Goal: Register for event/course

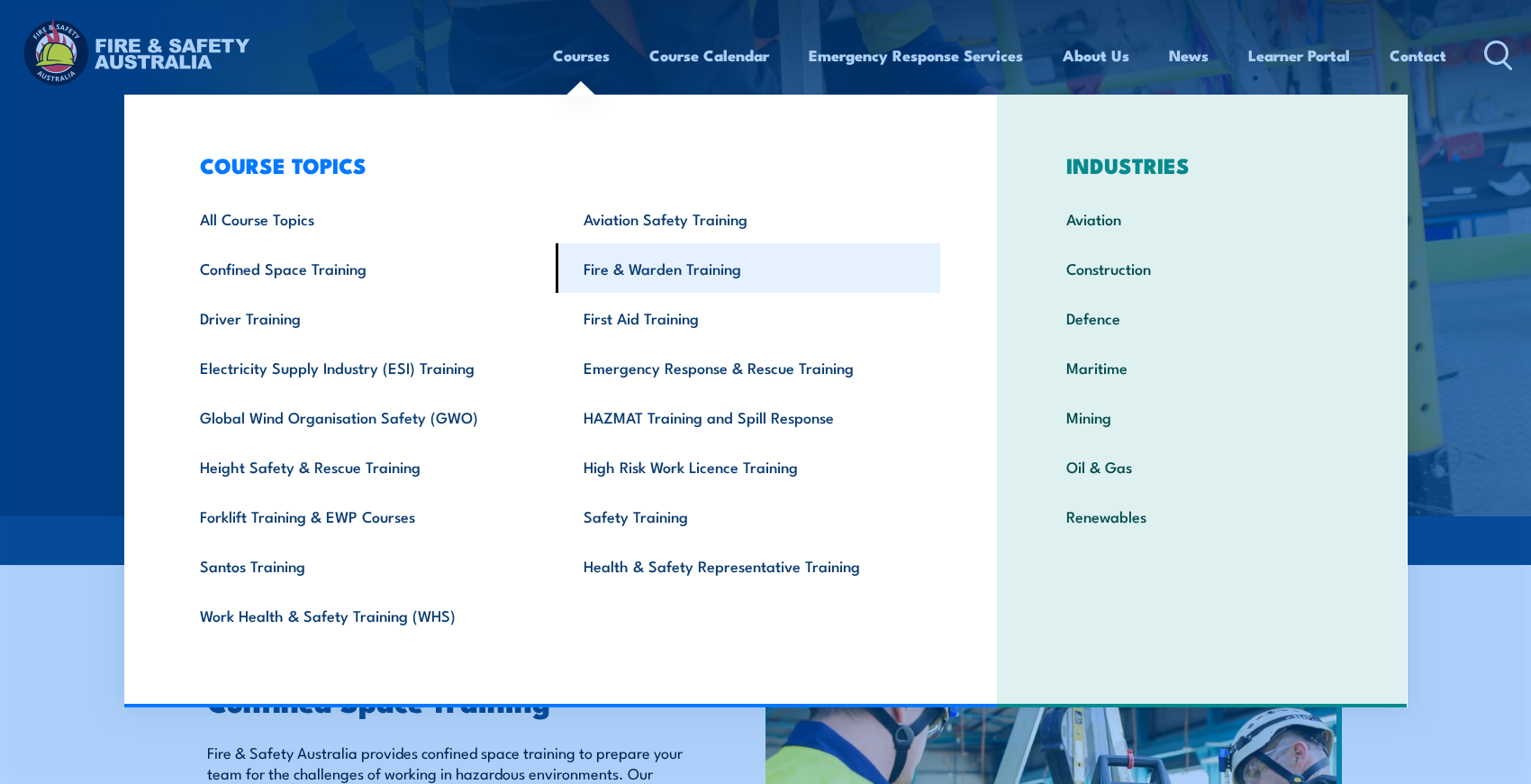
click at [657, 268] on link "Fire & Warden Training" at bounding box center [748, 268] width 385 height 49
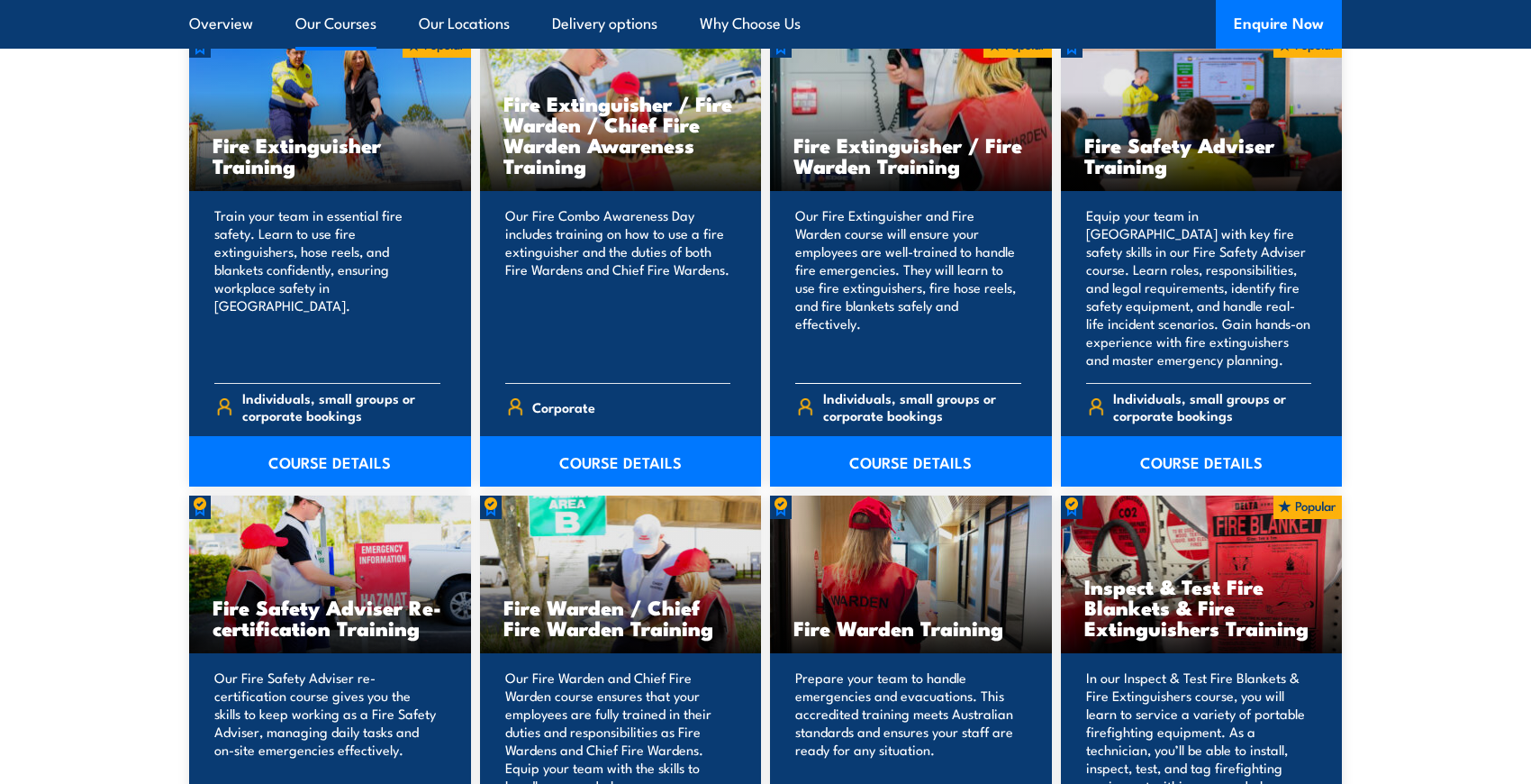
scroll to position [2072, 0]
click at [892, 459] on link "COURSE DETAILS" at bounding box center [911, 459] width 282 height 50
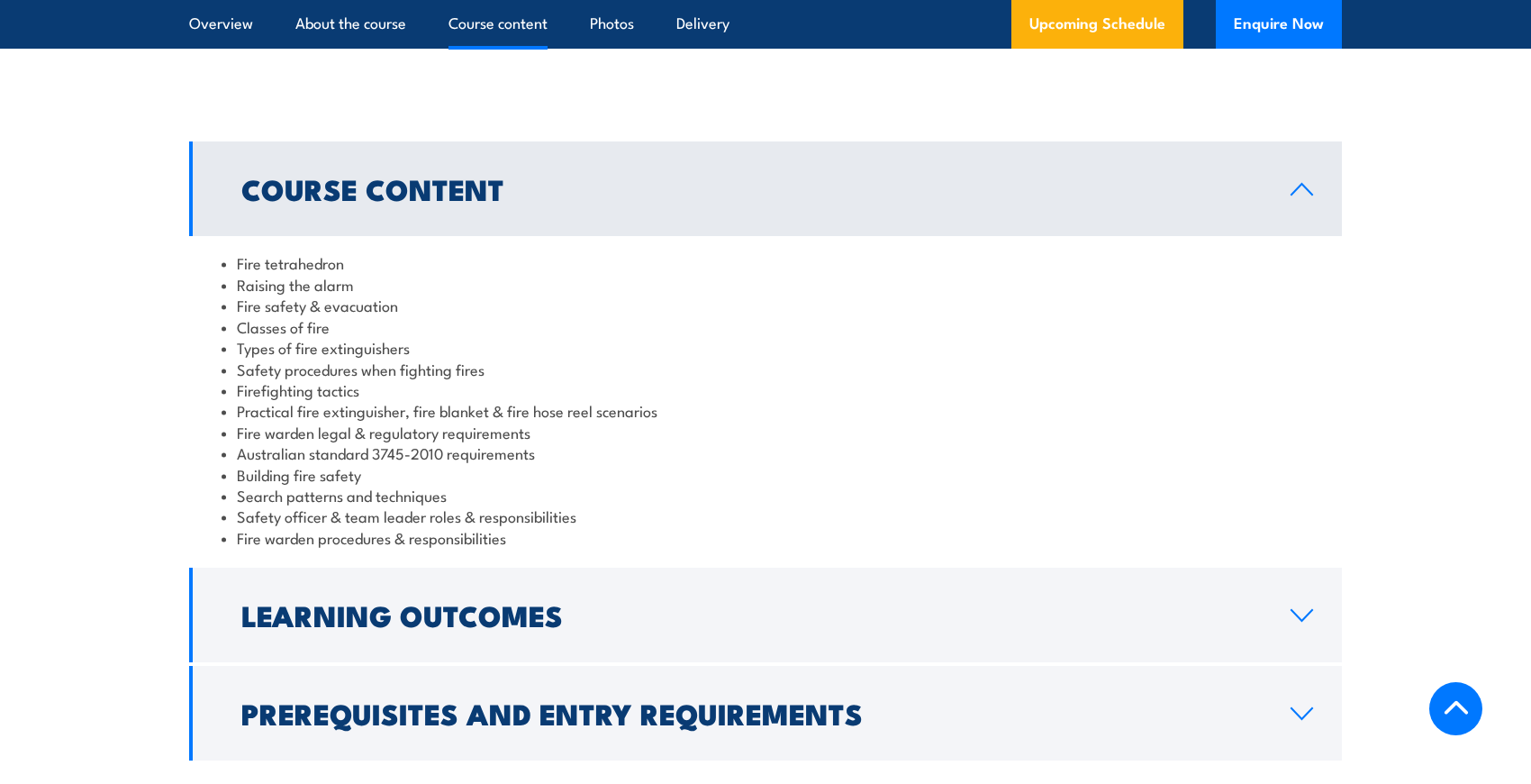
scroll to position [1531, 0]
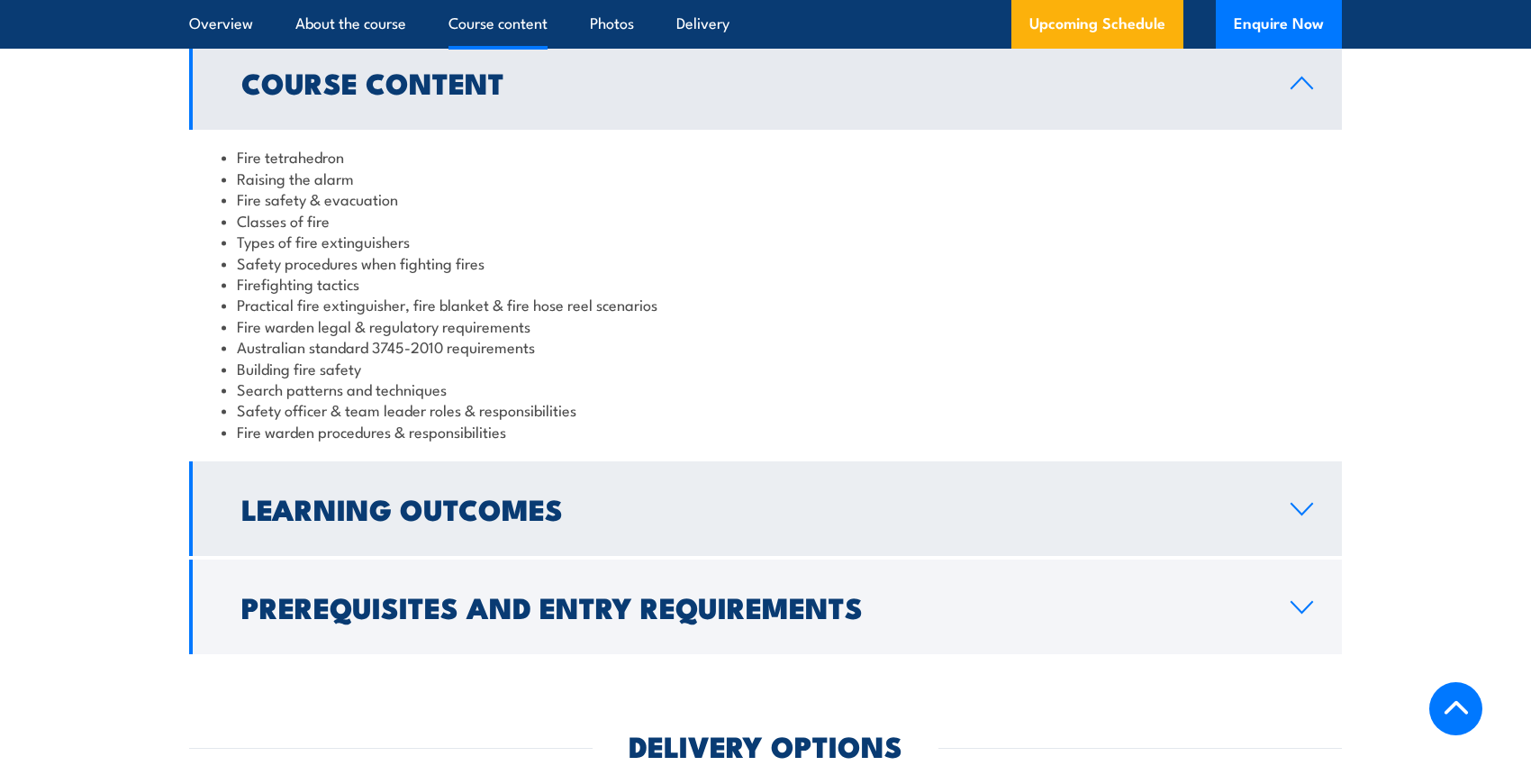
click at [1307, 511] on icon at bounding box center [1302, 509] width 25 height 15
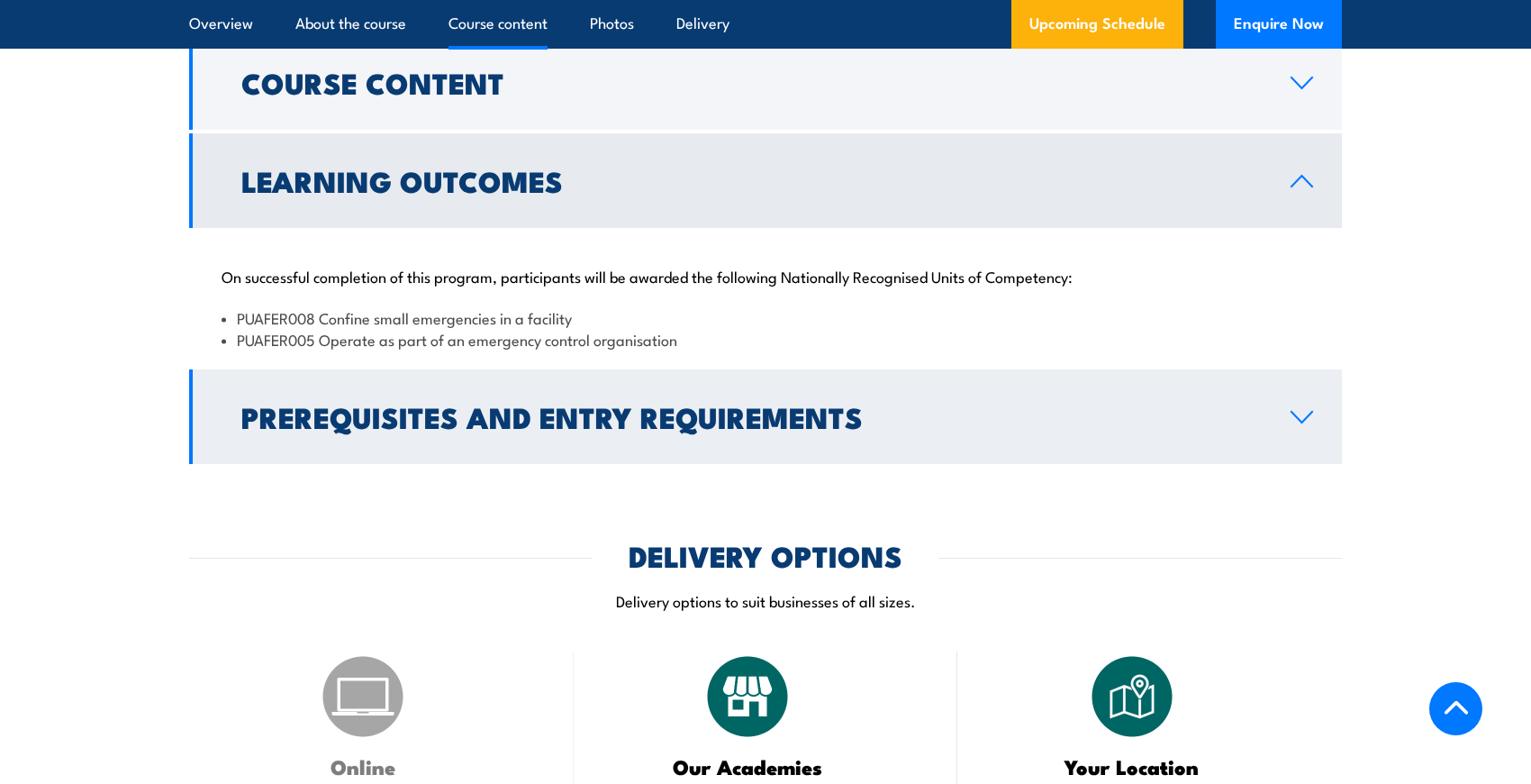
click at [1286, 421] on link "Prerequisites and Entry Requirements" at bounding box center [766, 416] width 1153 height 94
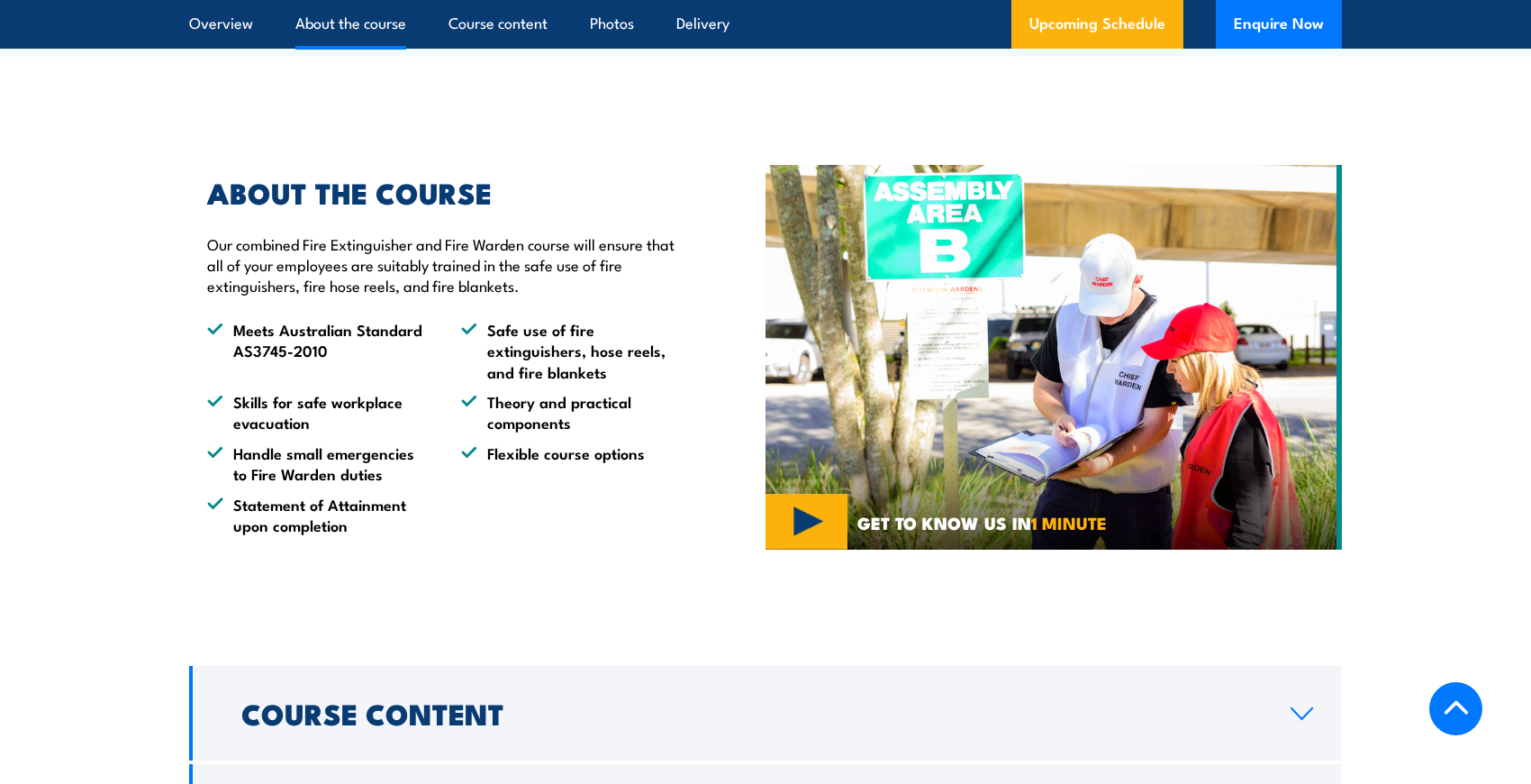
scroll to position [360, 0]
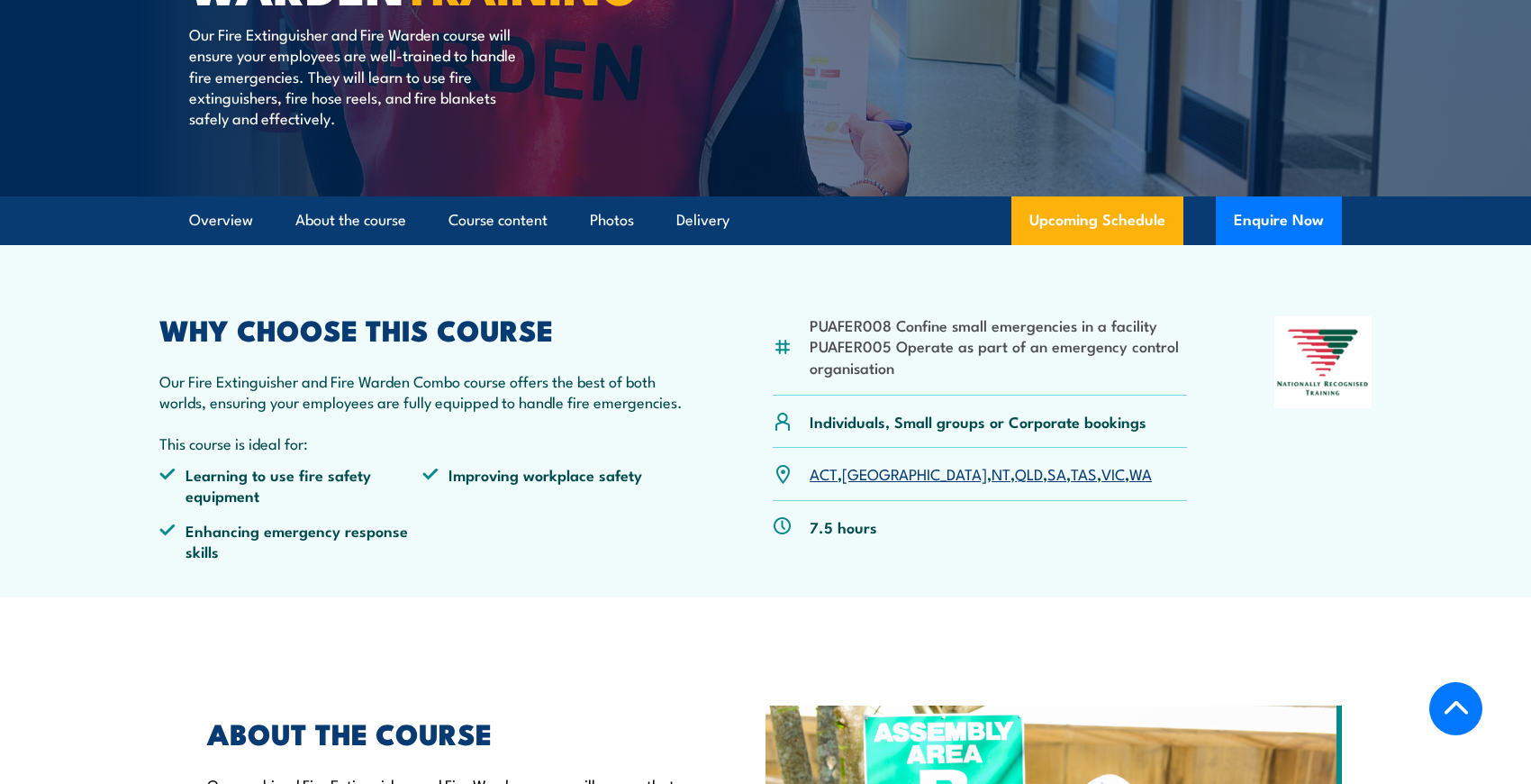
click at [1048, 473] on link "SA" at bounding box center [1057, 473] width 19 height 22
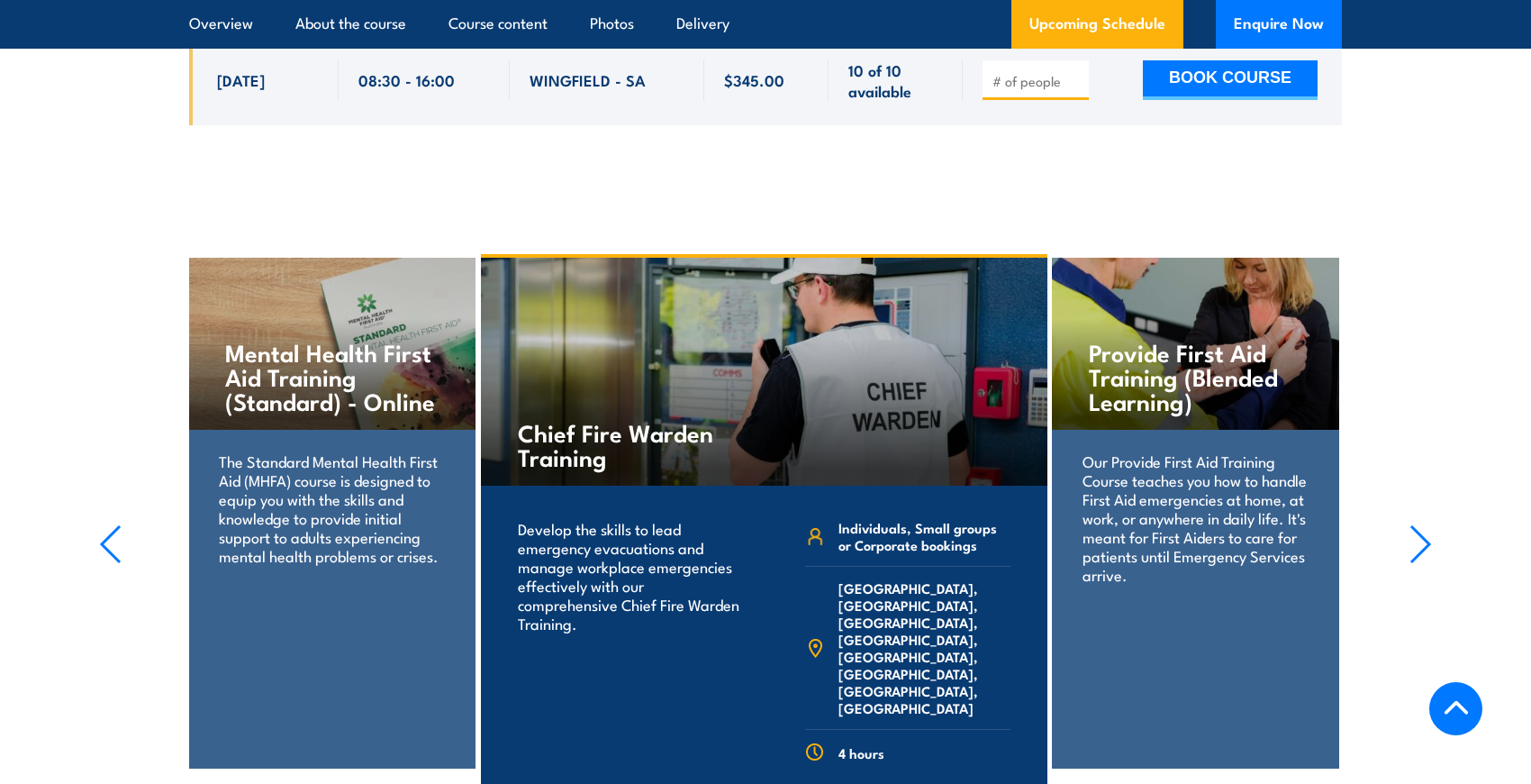
scroll to position [3678, 0]
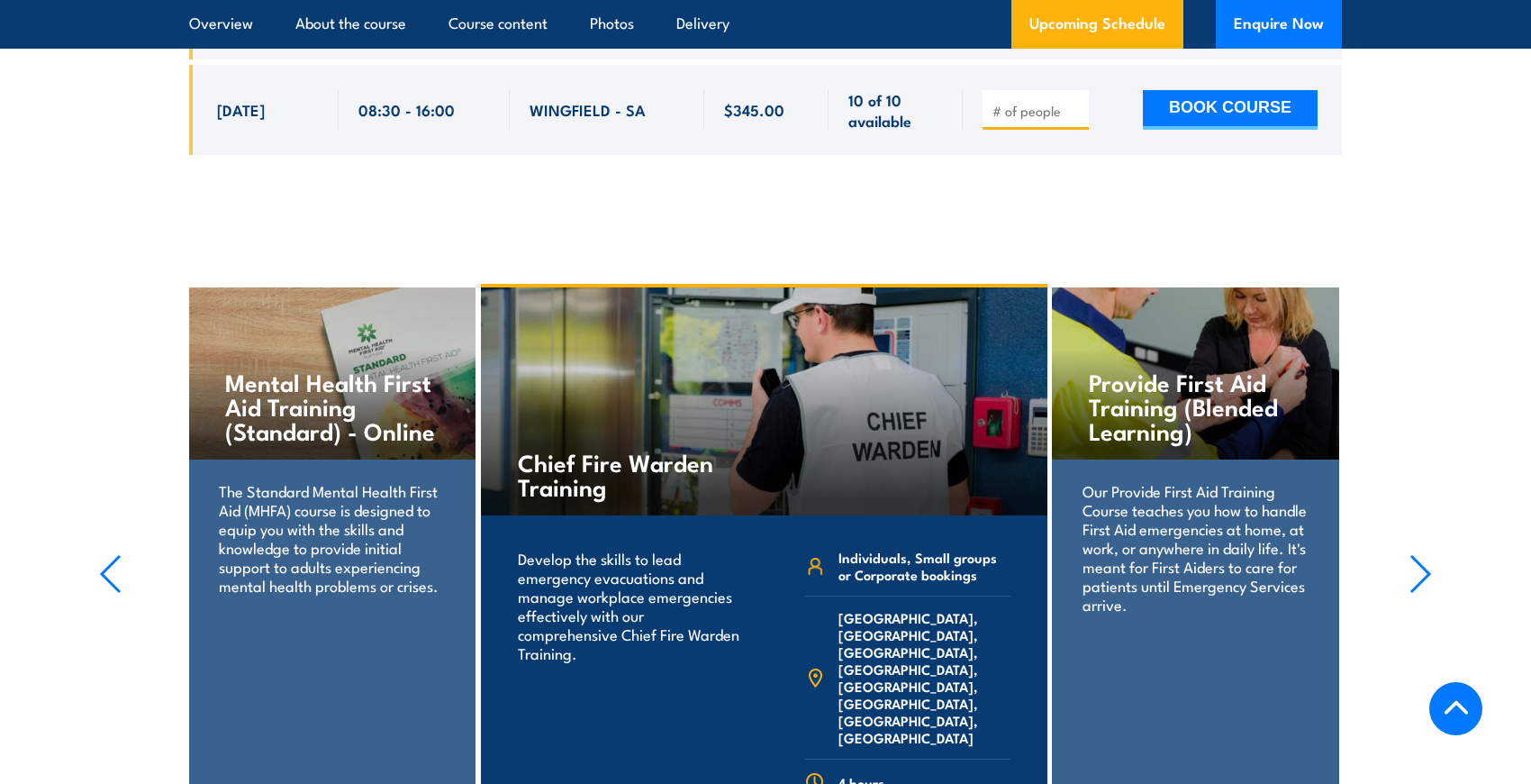
click at [1421, 554] on icon "button" at bounding box center [1421, 573] width 23 height 39
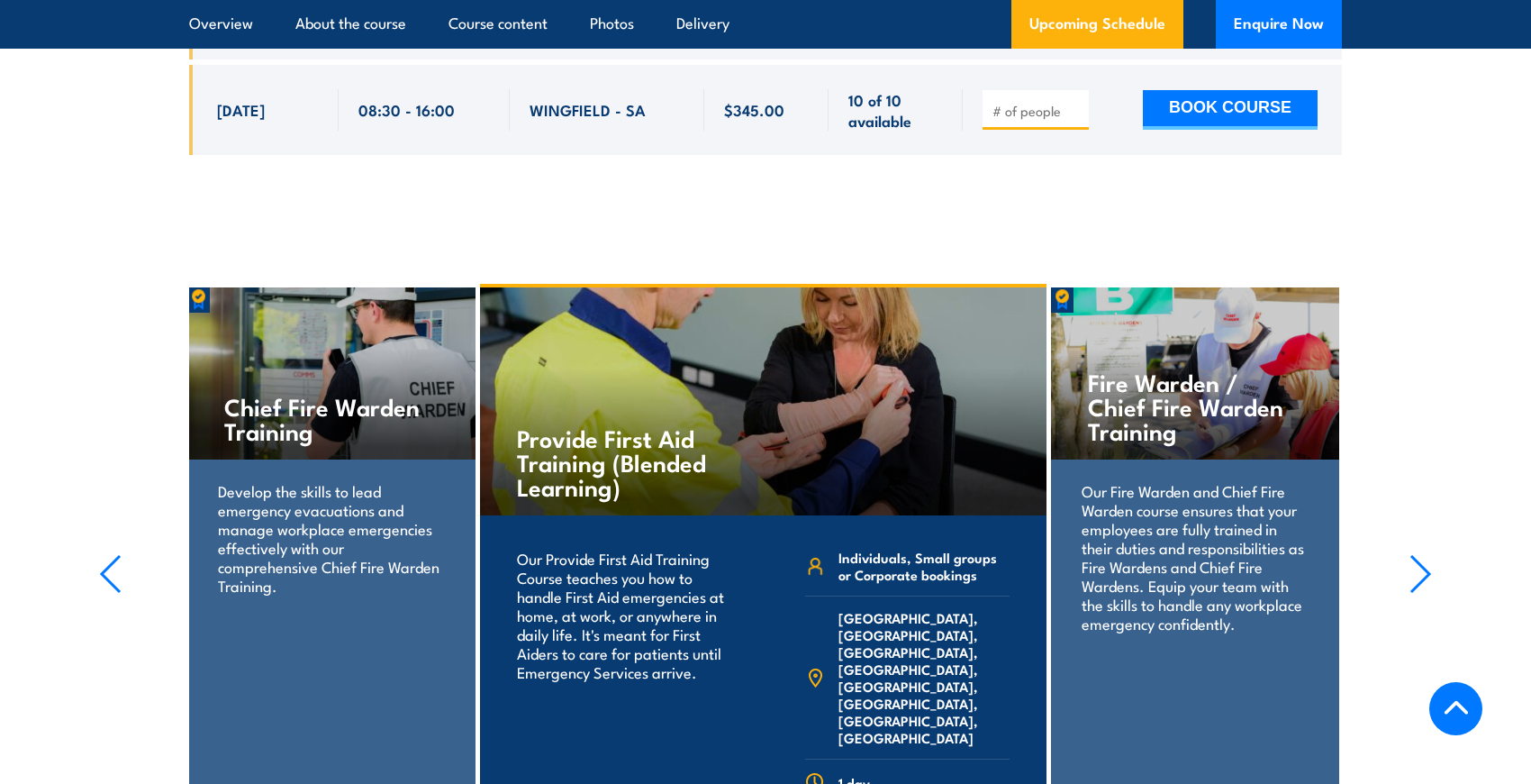
click at [1421, 554] on icon "button" at bounding box center [1421, 573] width 23 height 39
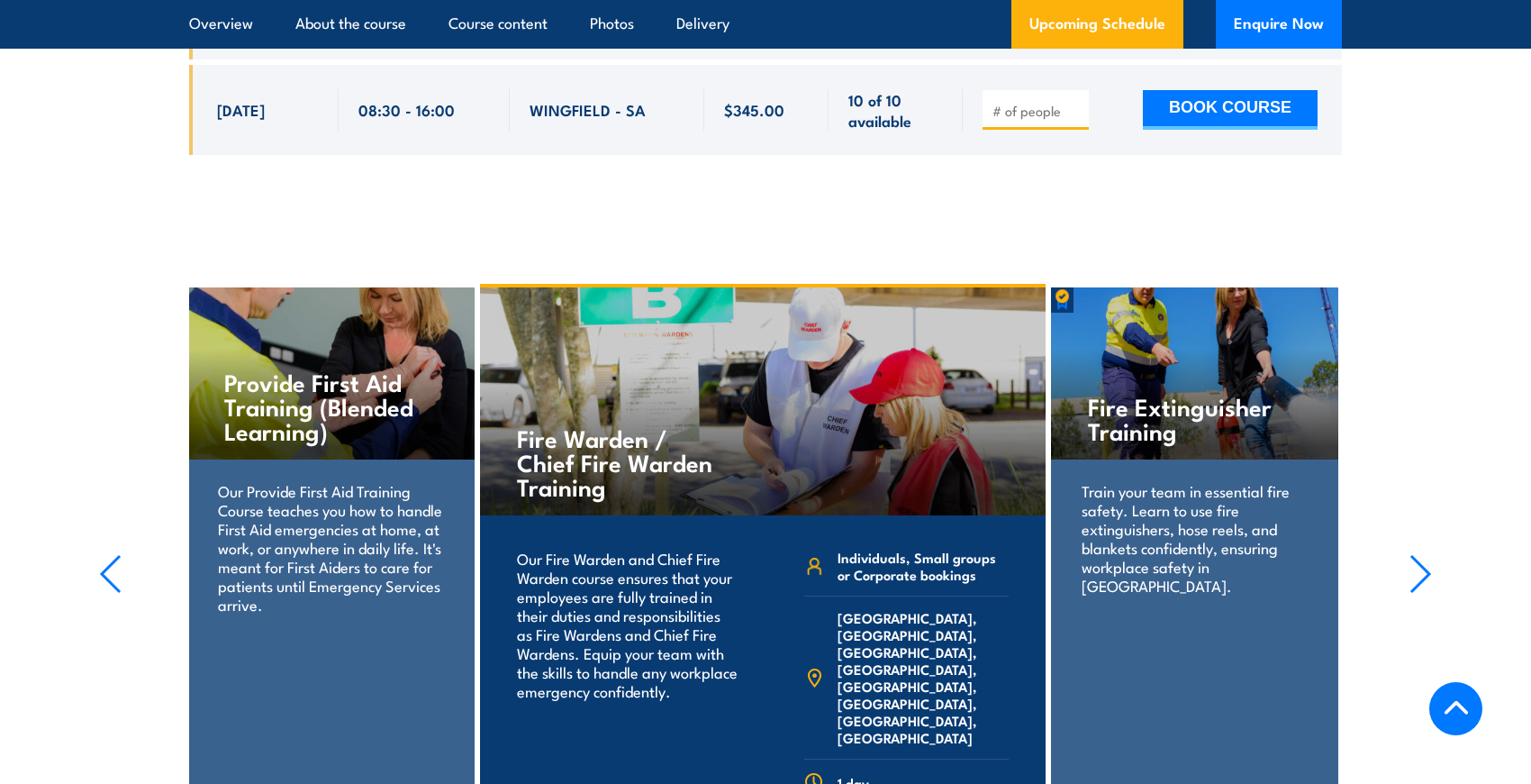
click at [1421, 554] on icon "button" at bounding box center [1421, 573] width 23 height 39
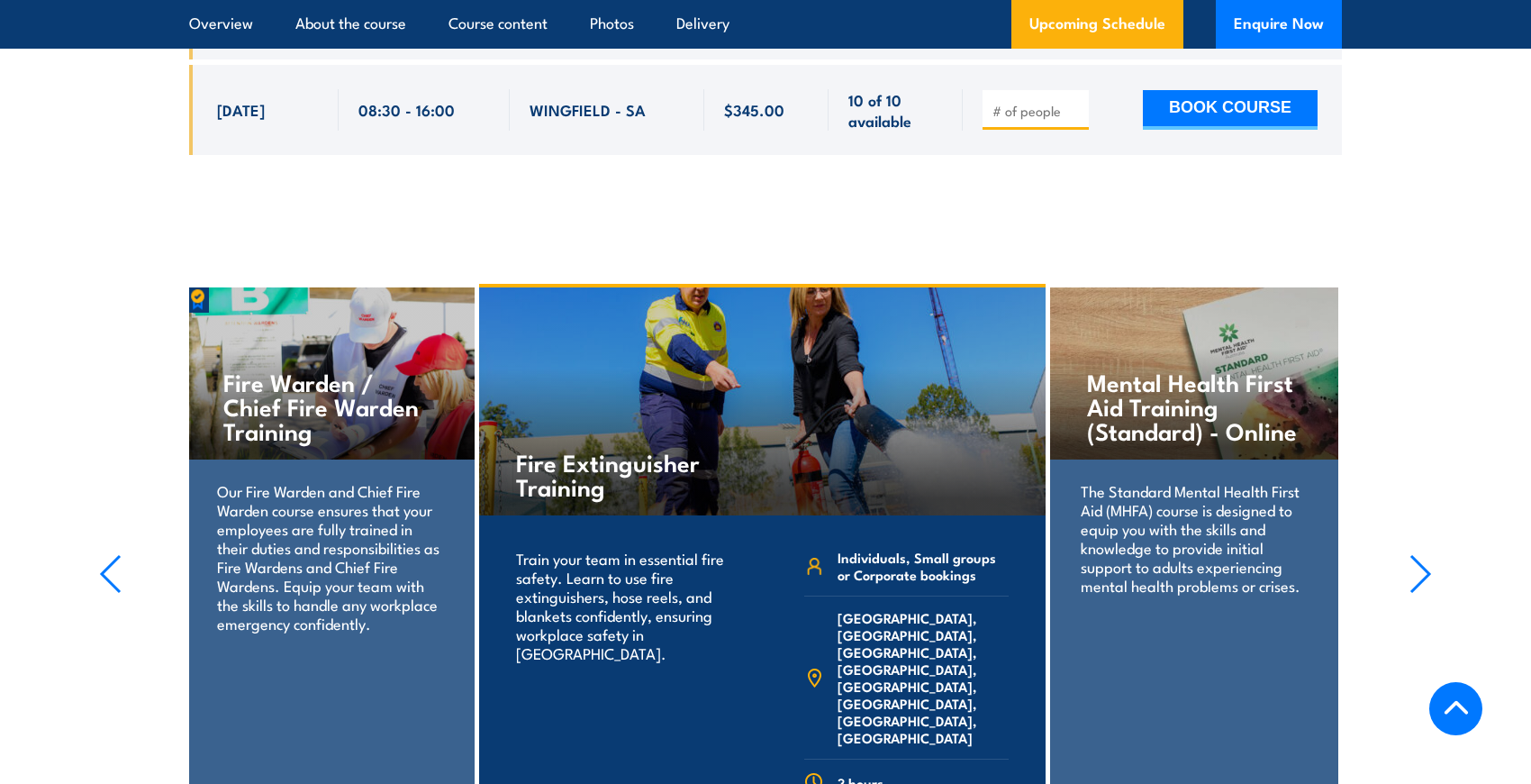
click at [1420, 554] on icon "button" at bounding box center [1421, 573] width 23 height 39
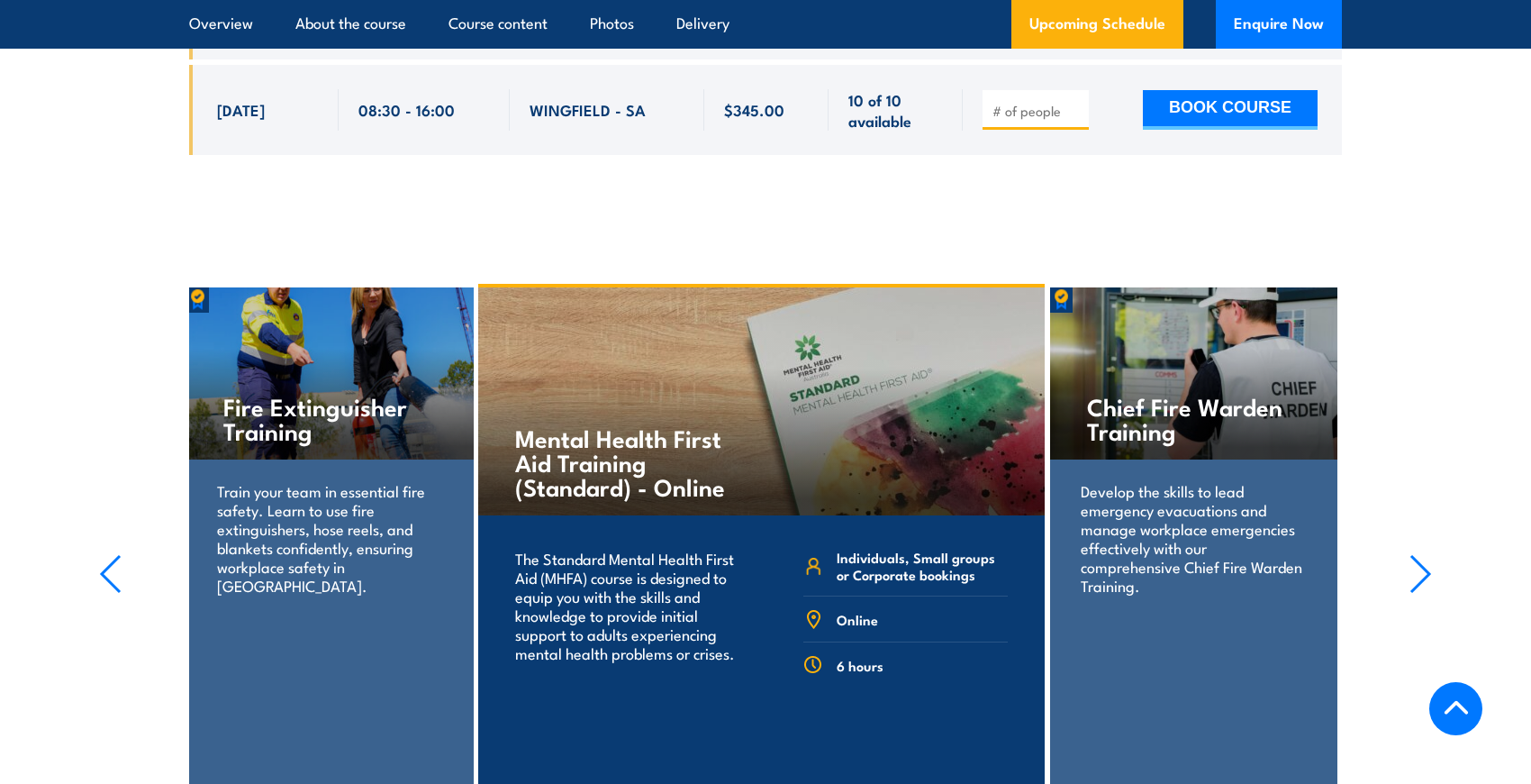
click at [1420, 554] on icon "button" at bounding box center [1421, 573] width 23 height 39
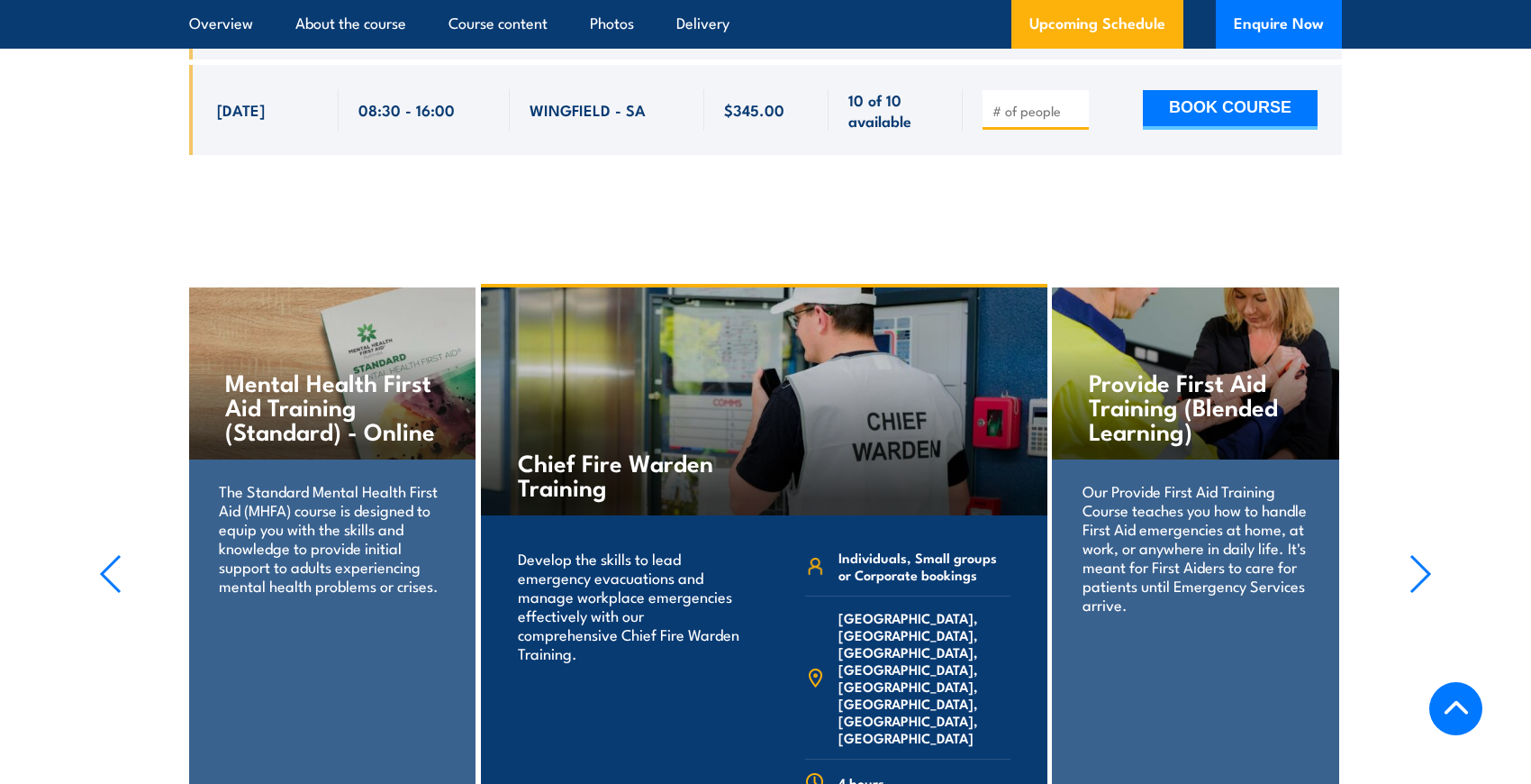
click at [1420, 554] on icon "button" at bounding box center [1421, 573] width 23 height 39
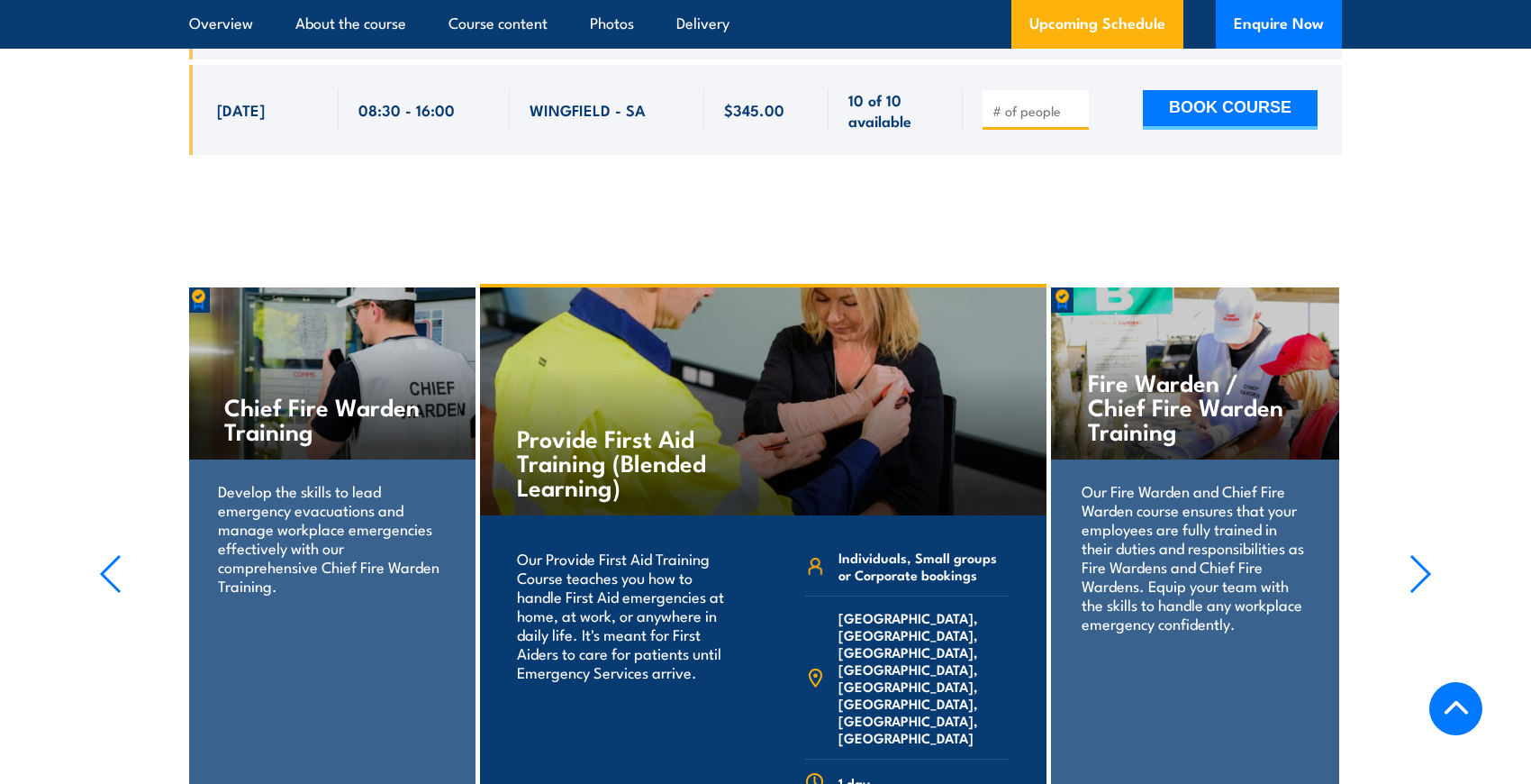
click at [1420, 554] on icon "button" at bounding box center [1421, 573] width 23 height 39
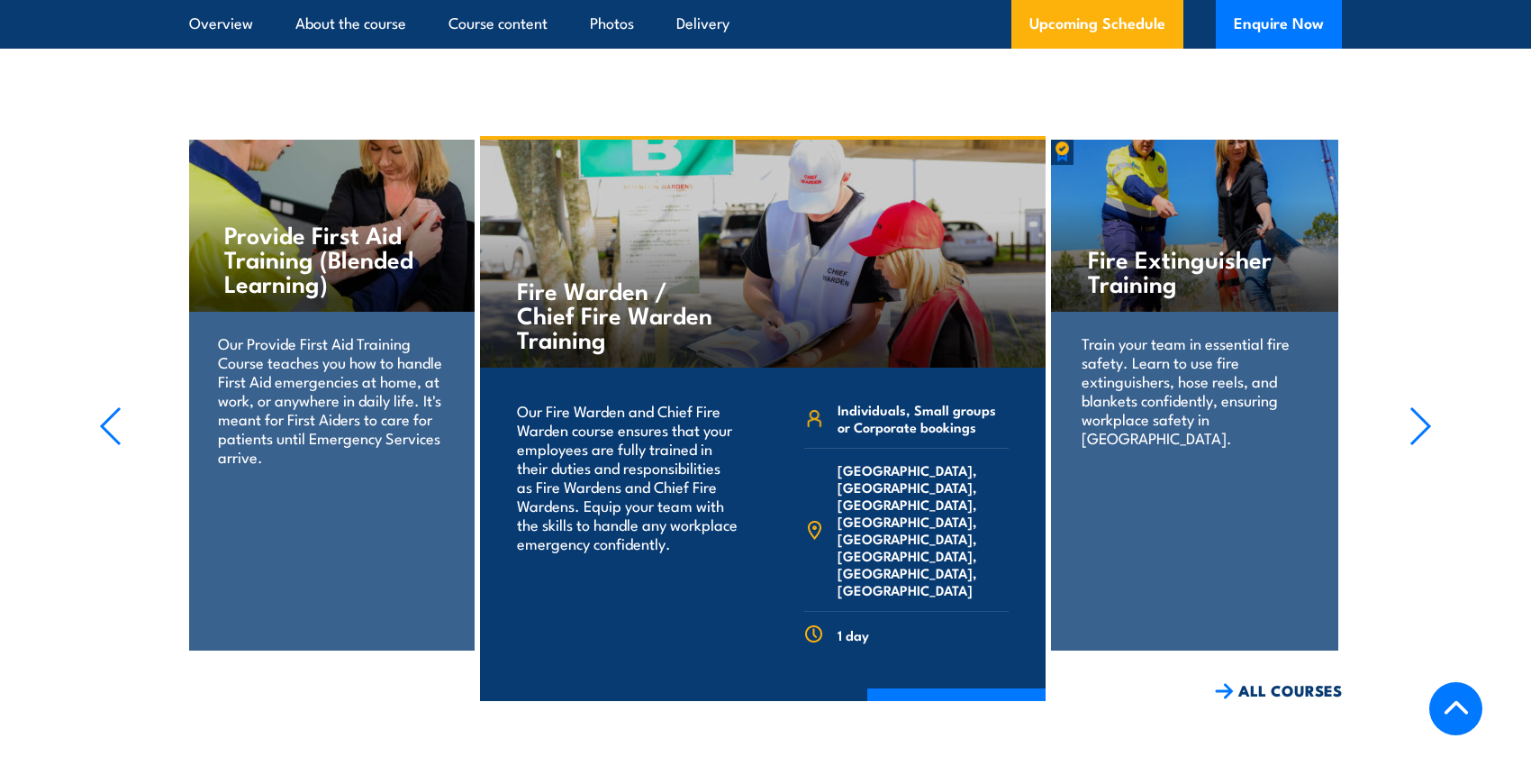
scroll to position [3873, 0]
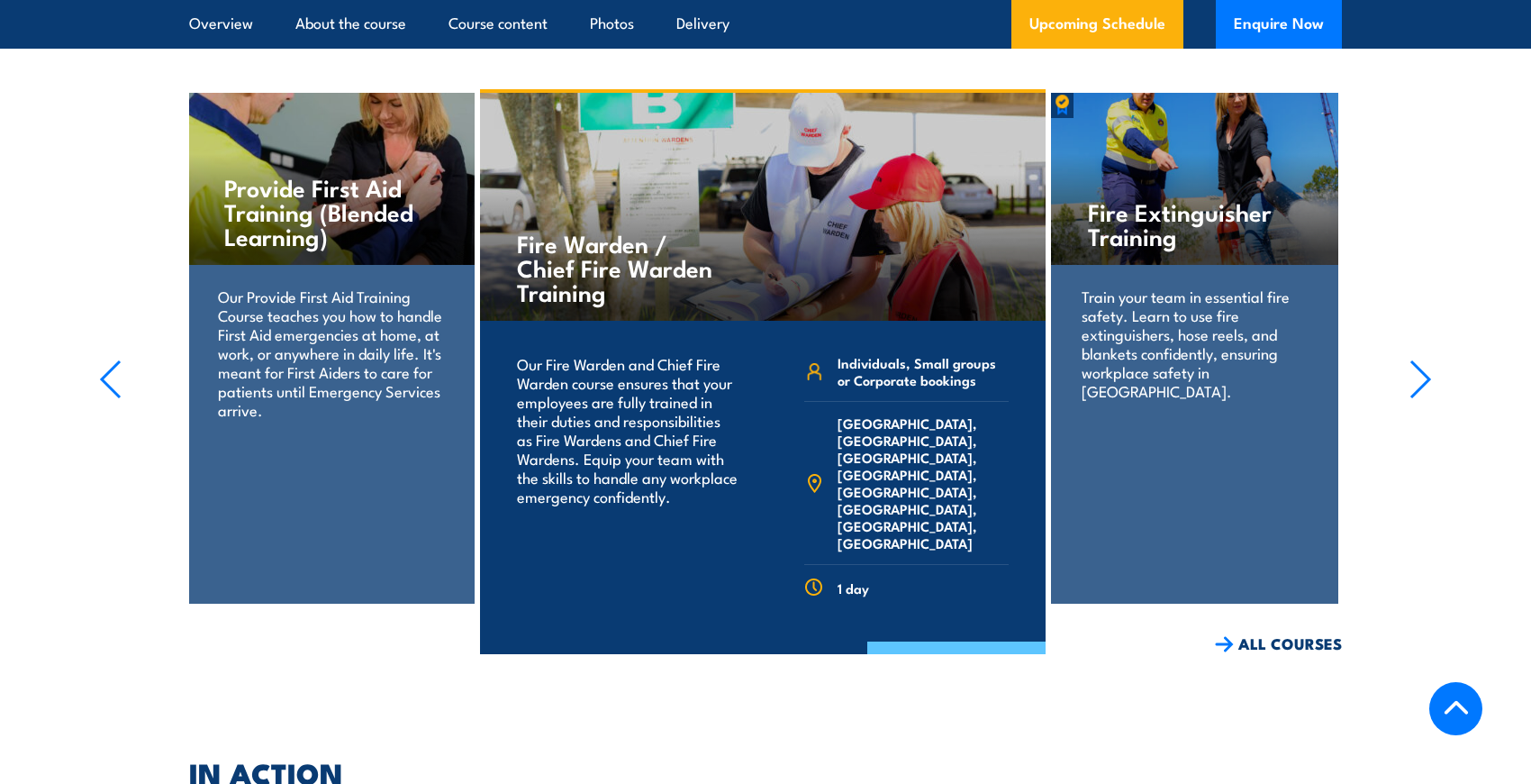
click at [913, 641] on link "COURSE DETAILS" at bounding box center [956, 665] width 178 height 47
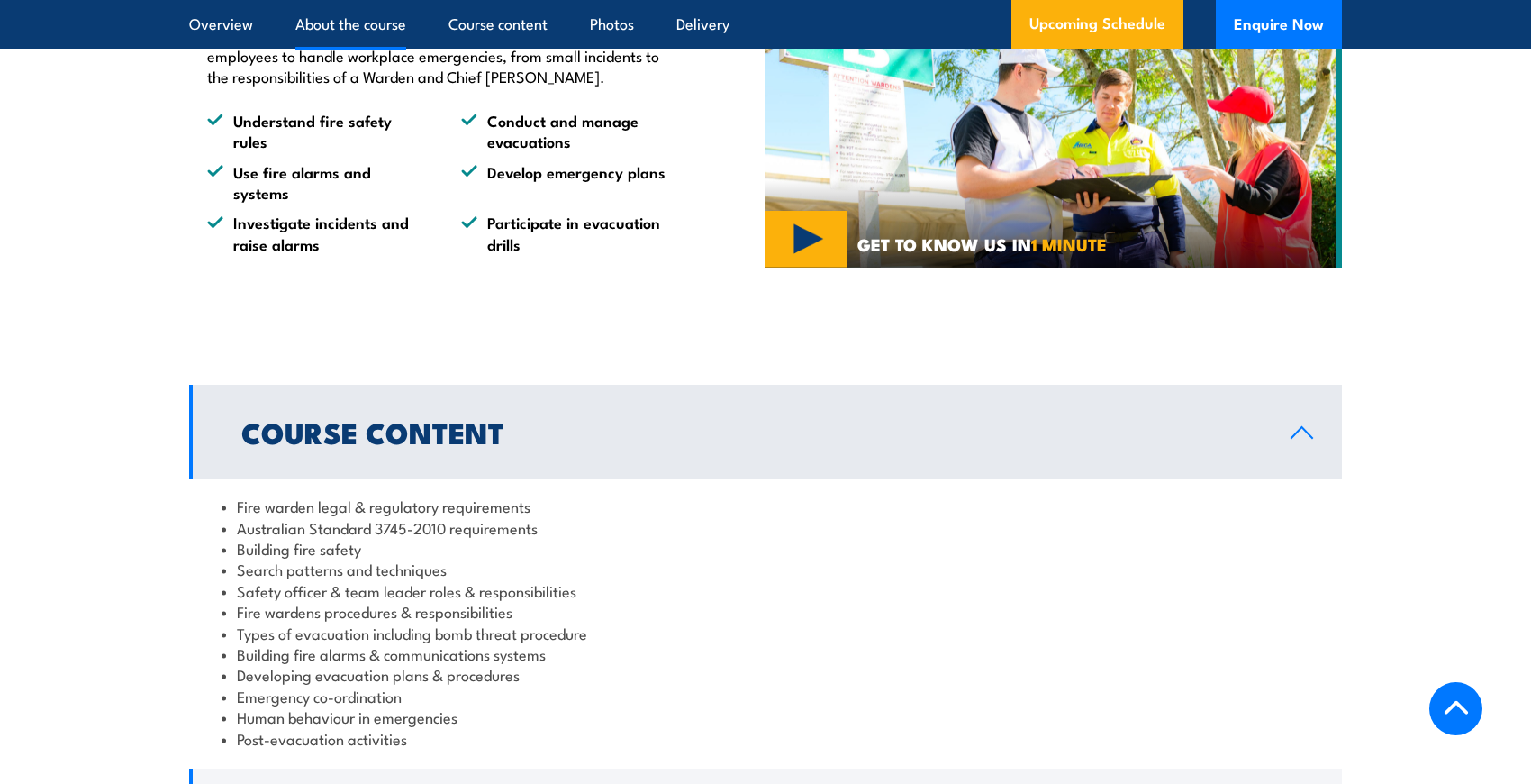
scroll to position [1441, 0]
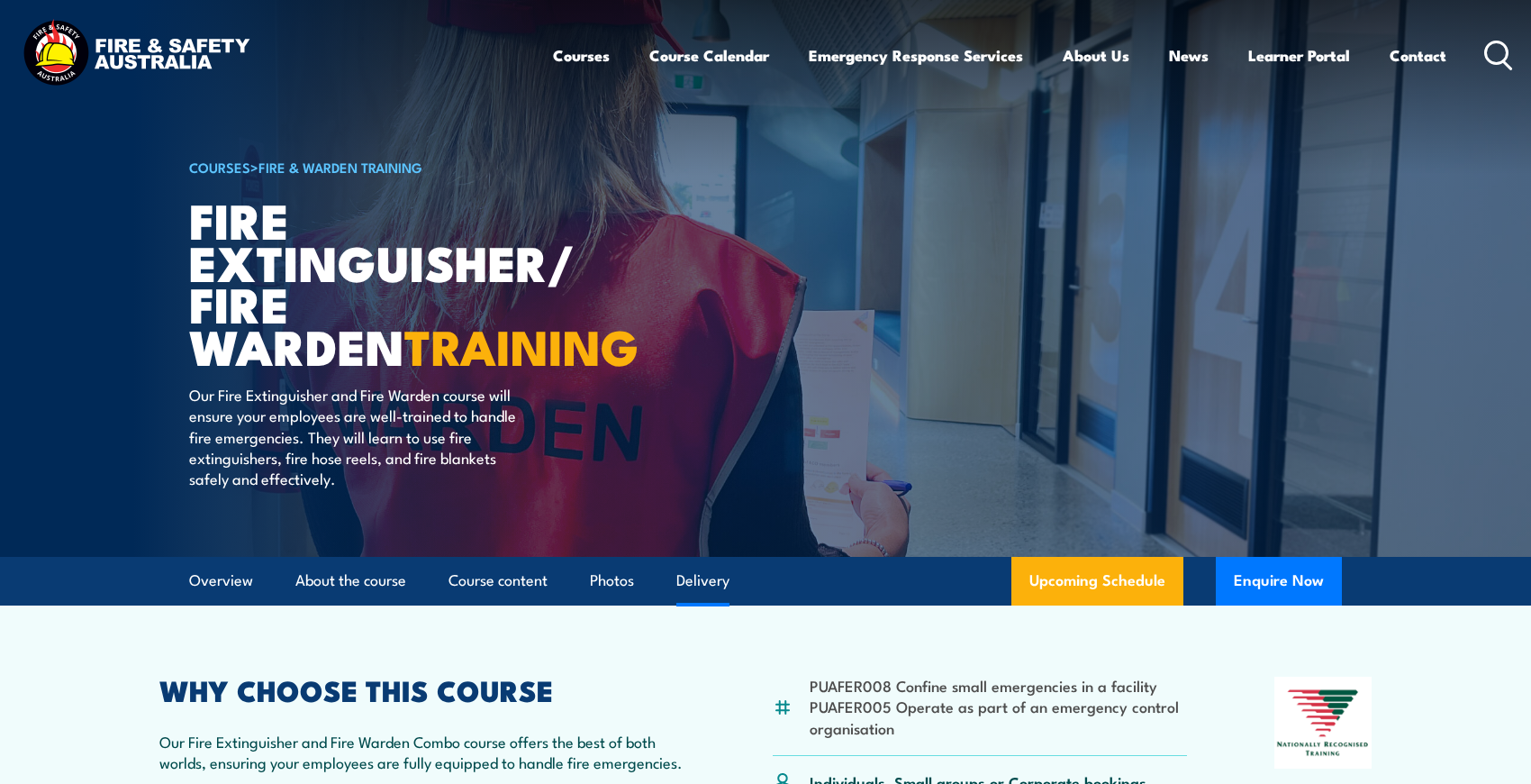
click at [720, 585] on link "Delivery" at bounding box center [704, 580] width 53 height 48
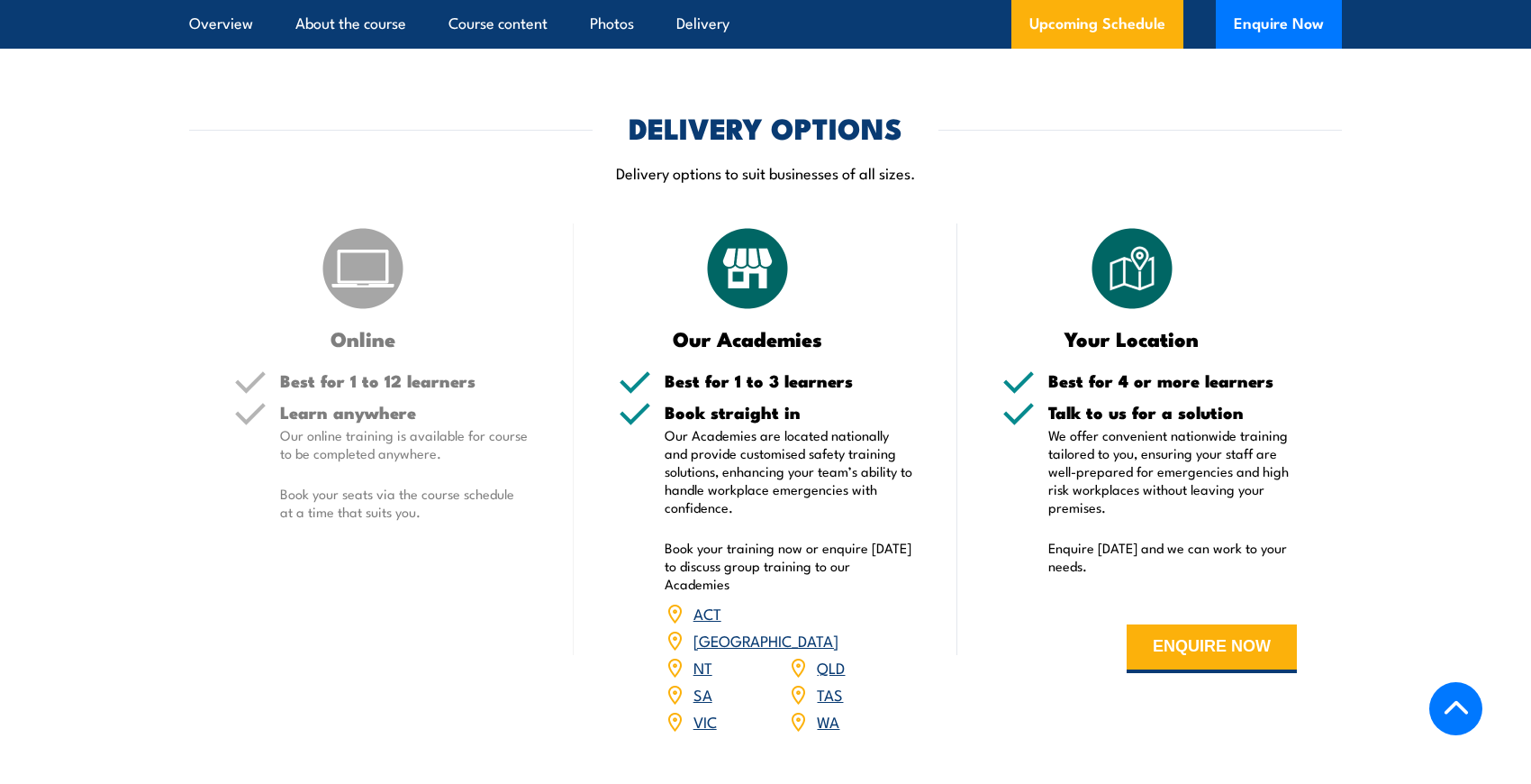
scroll to position [2151, 0]
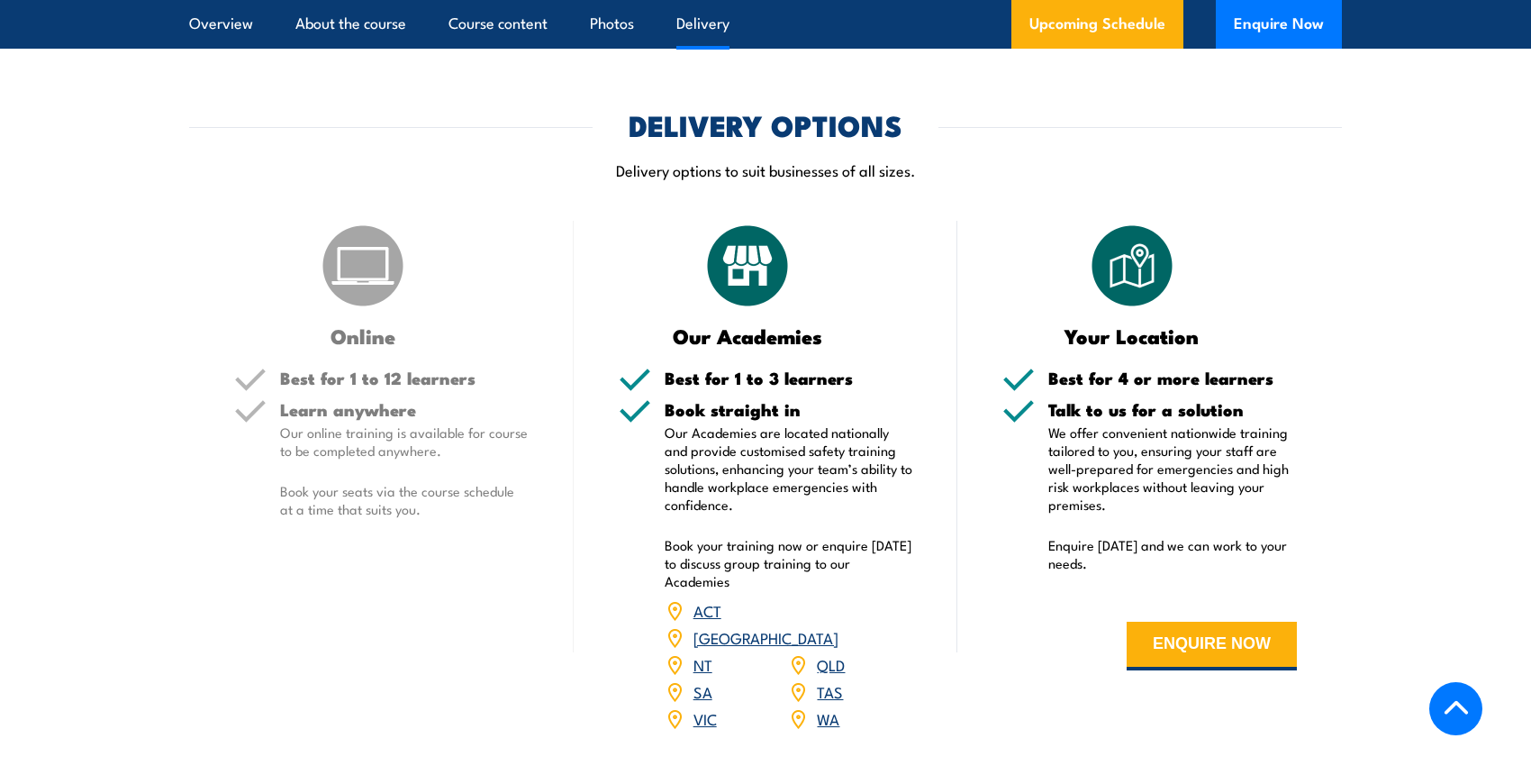
click at [701, 680] on link "SA" at bounding box center [703, 691] width 19 height 22
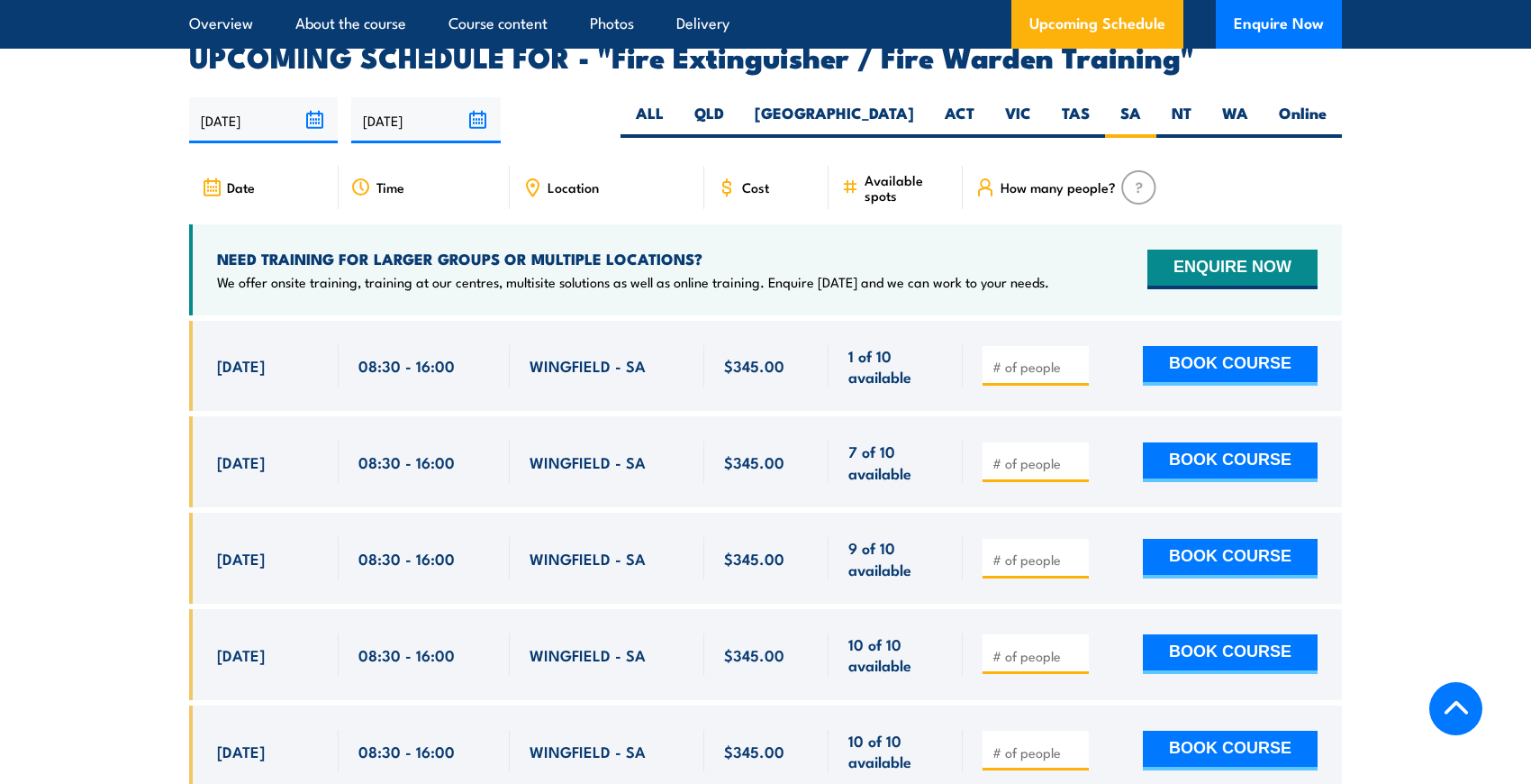
scroll to position [2958, 0]
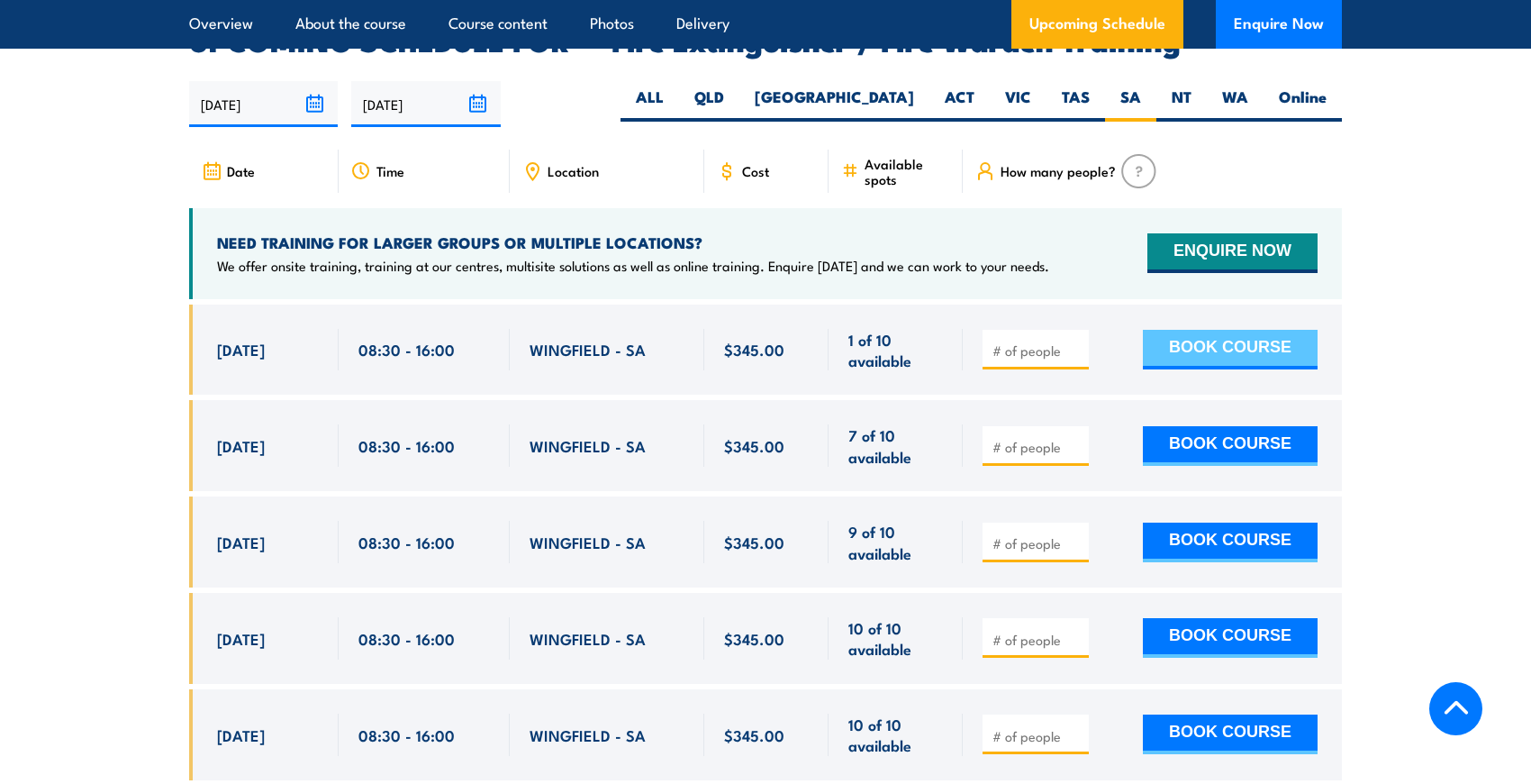
click at [1224, 330] on button "BOOK COURSE" at bounding box center [1231, 349] width 175 height 39
type input "1"
click at [1071, 341] on input "1" at bounding box center [1038, 350] width 91 height 18
click at [1076, 341] on input "1" at bounding box center [1038, 350] width 91 height 18
click at [1186, 330] on button "BOOK COURSE" at bounding box center [1231, 349] width 175 height 39
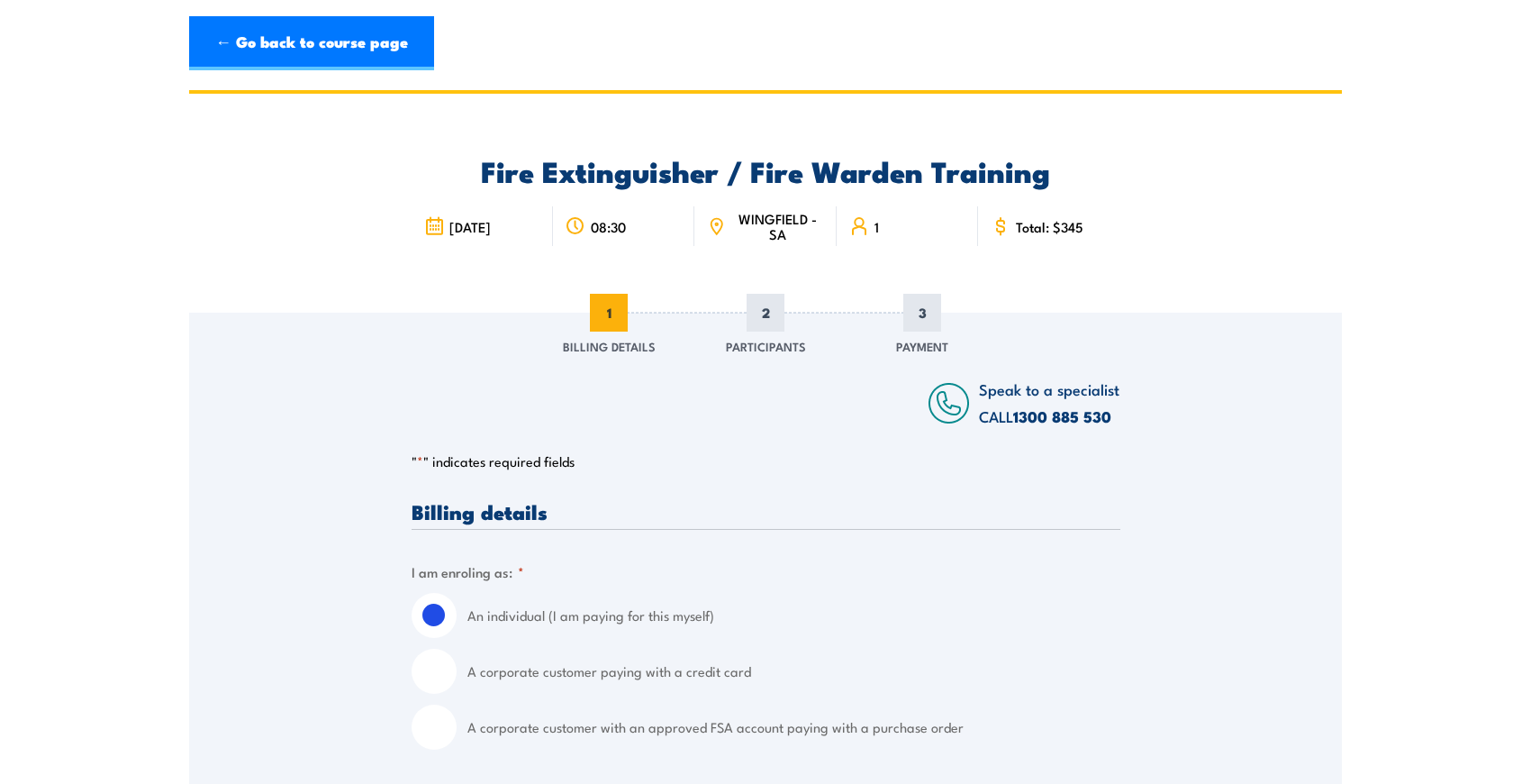
click at [715, 222] on icon at bounding box center [716, 226] width 19 height 20
click at [785, 217] on span "WINGFIELD - SA" at bounding box center [777, 225] width 92 height 30
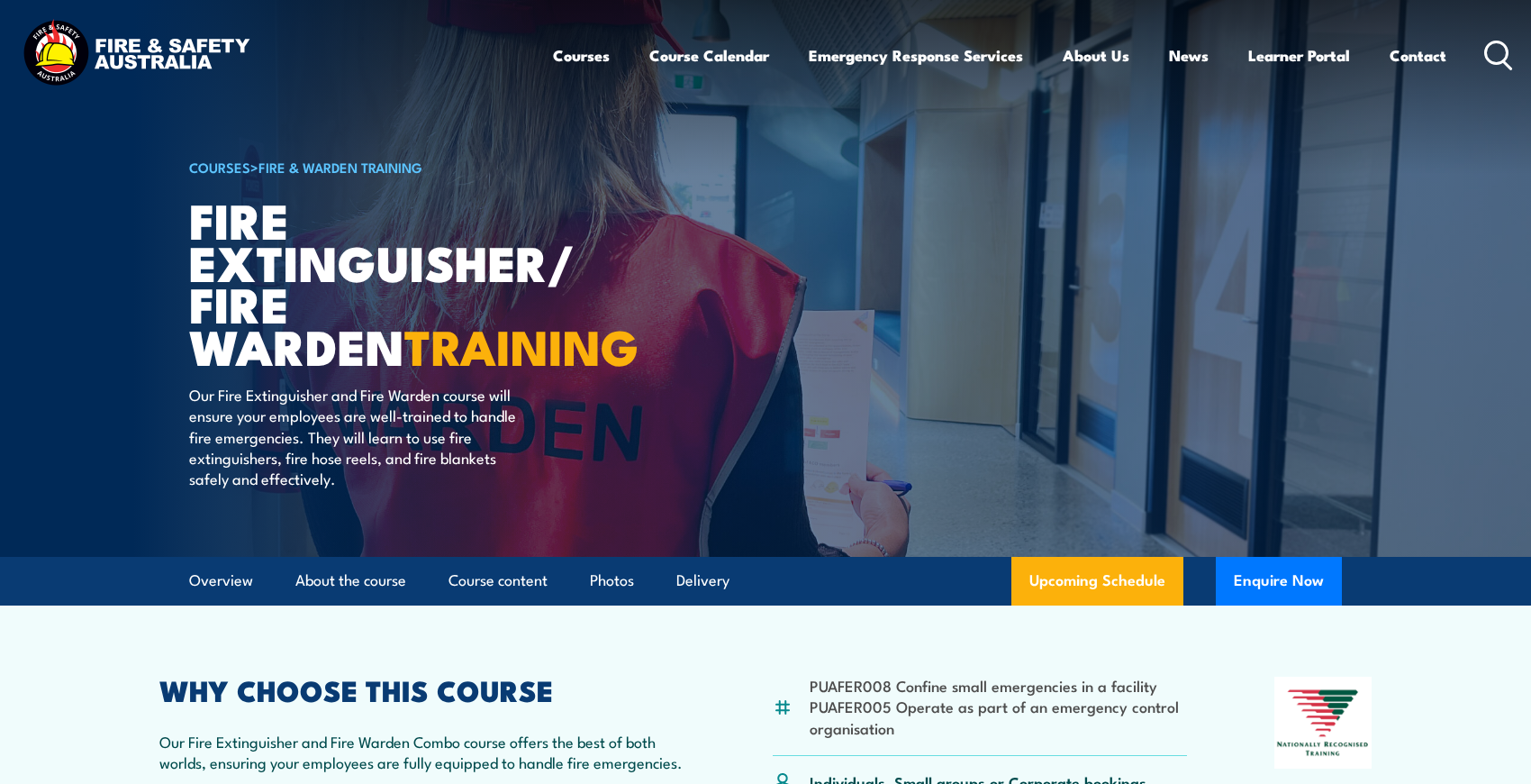
click at [389, 50] on div "Courses Course Calendar Emergency Response Services Services Overview Emergency…" at bounding box center [766, 54] width 1496 height 78
click at [51, 382] on img at bounding box center [766, 278] width 1531 height 557
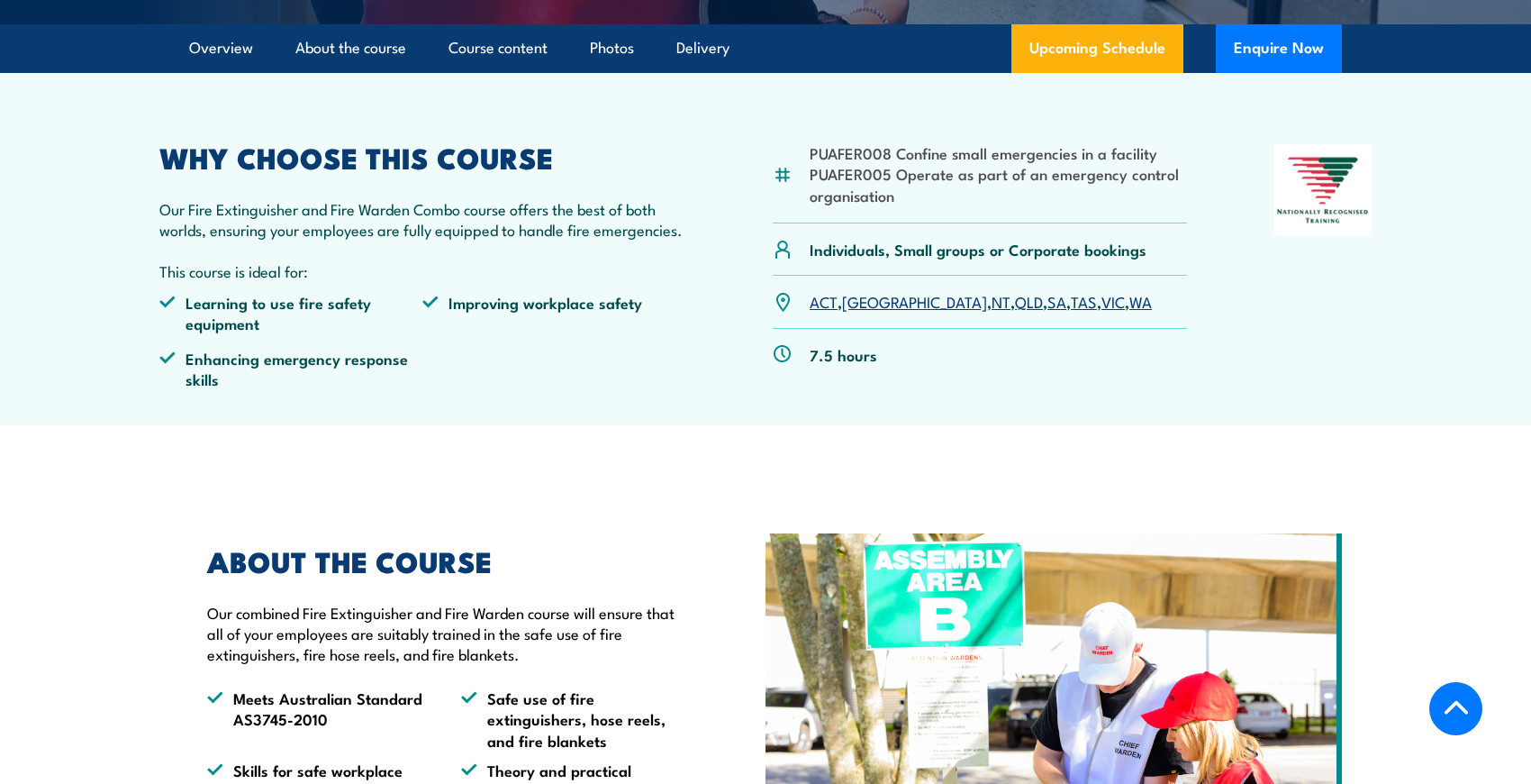
scroll to position [540, 0]
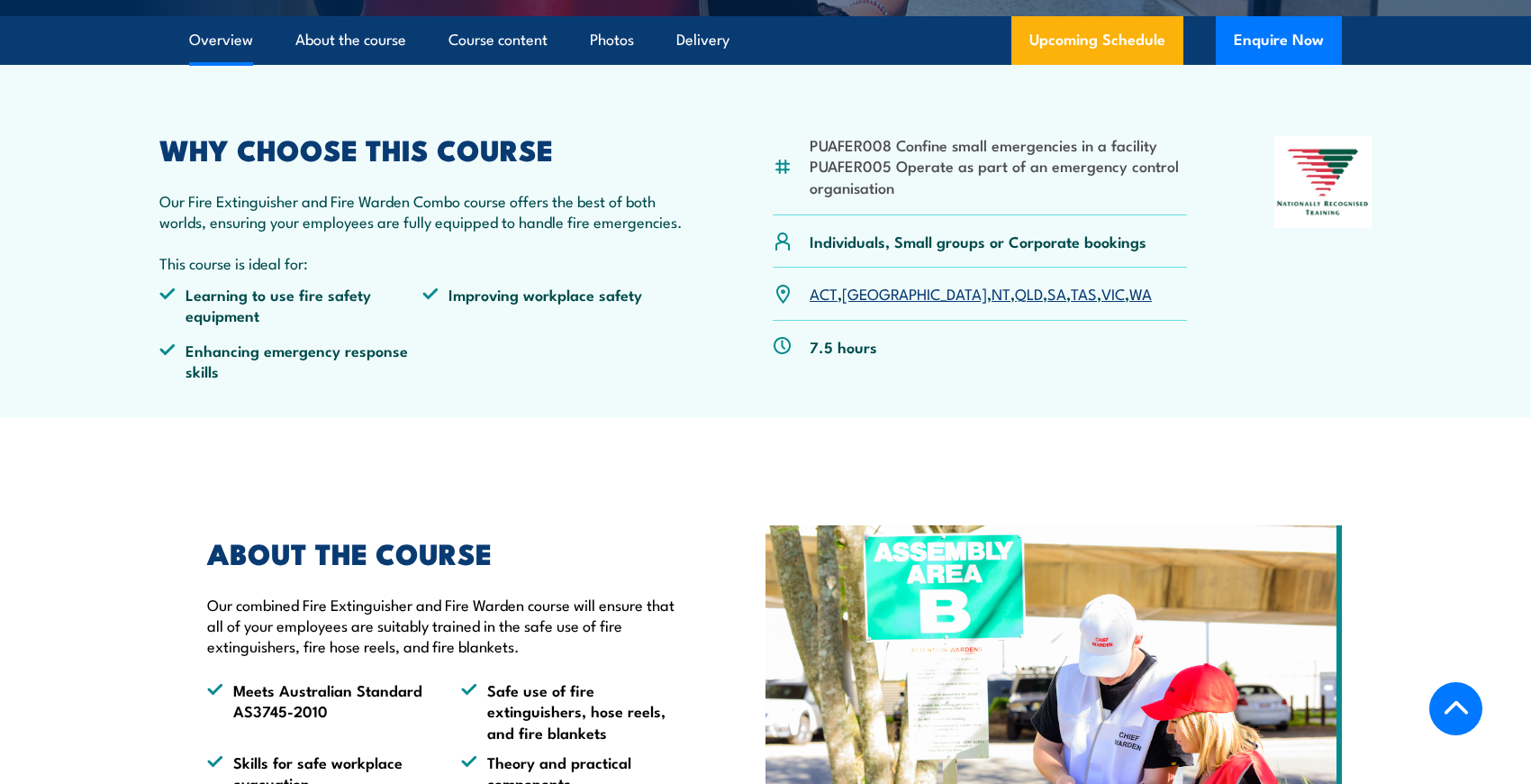
click at [1048, 292] on link "SA" at bounding box center [1057, 293] width 19 height 22
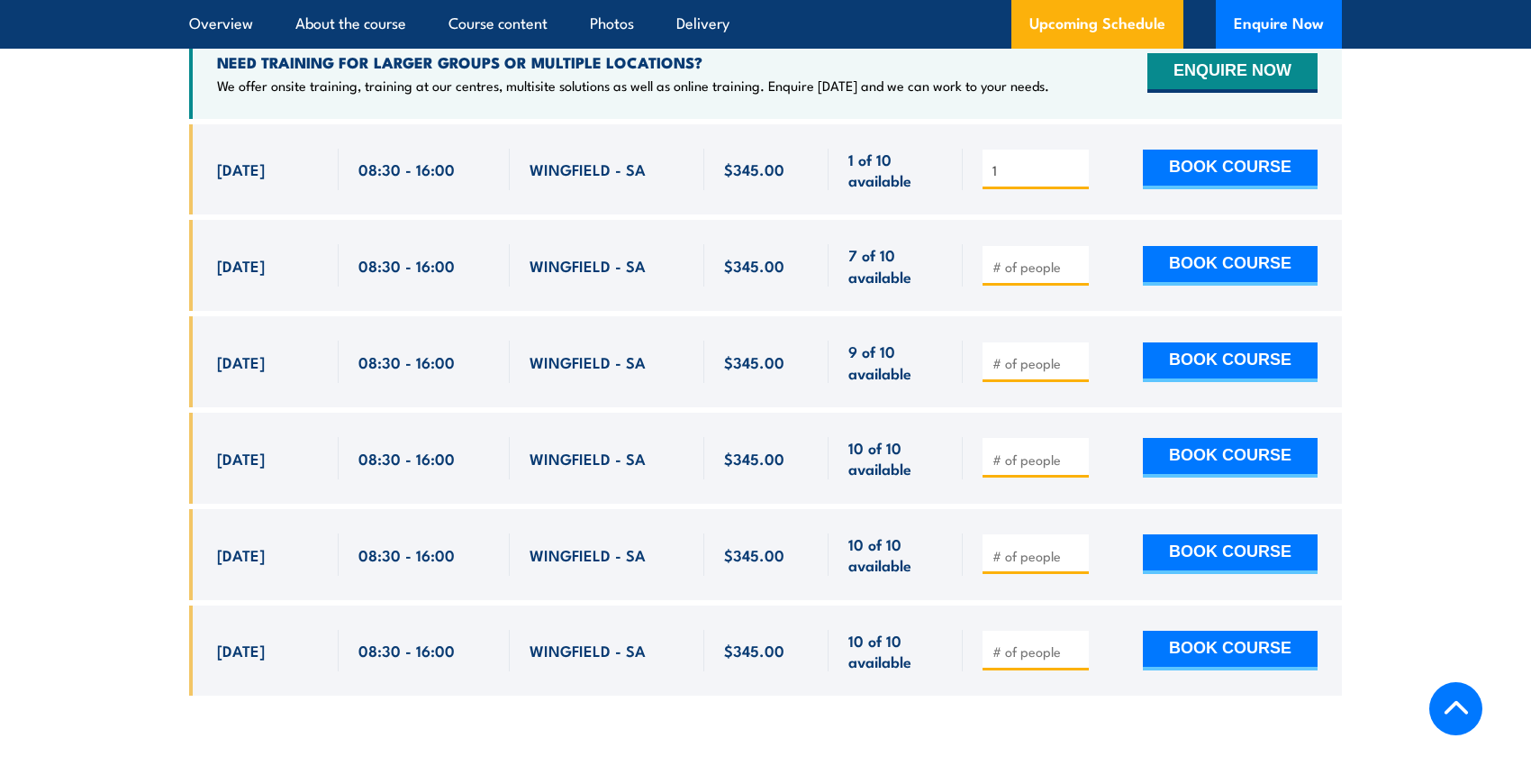
scroll to position [2867, 0]
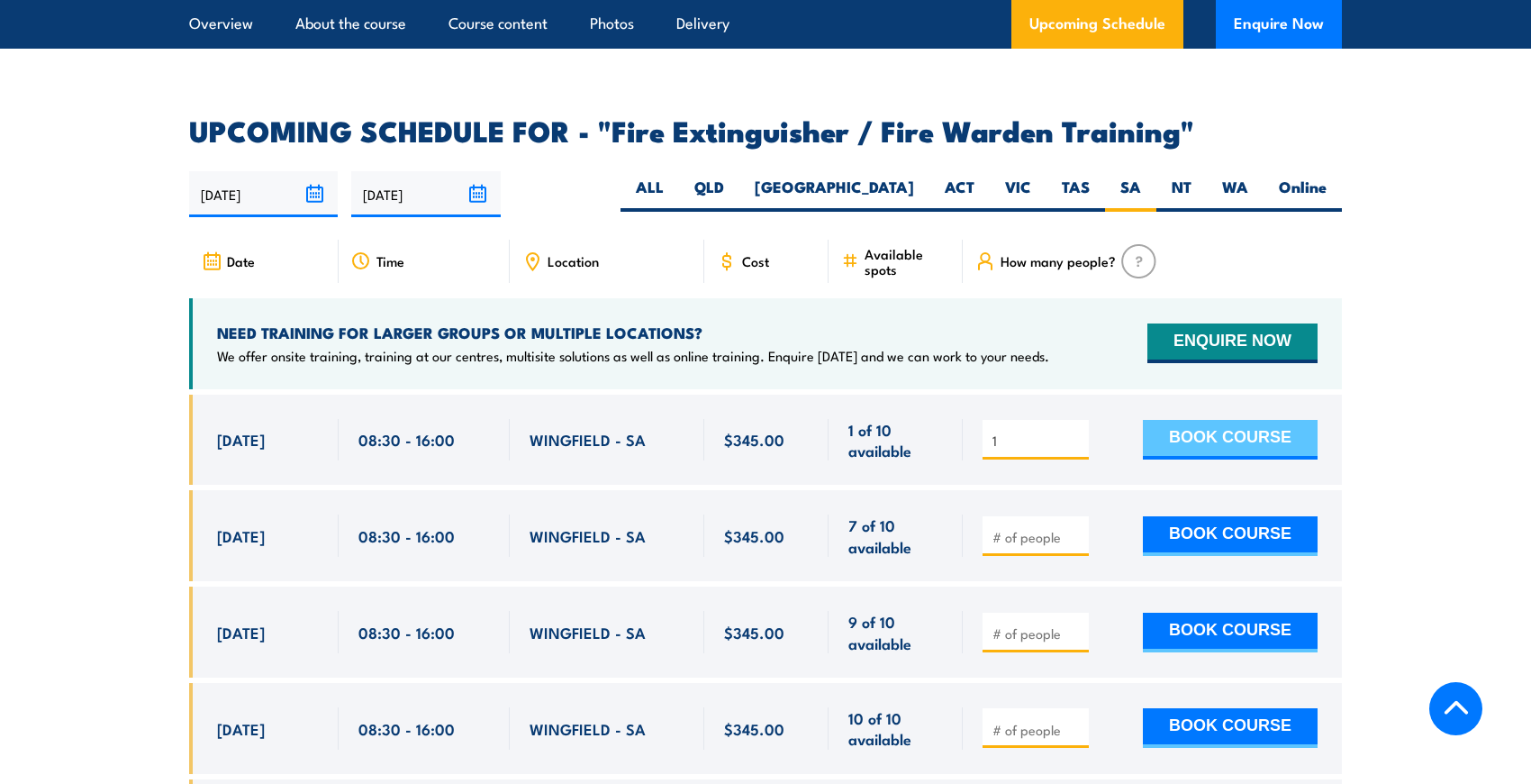
click at [1205, 420] on button "BOOK COURSE" at bounding box center [1231, 440] width 175 height 39
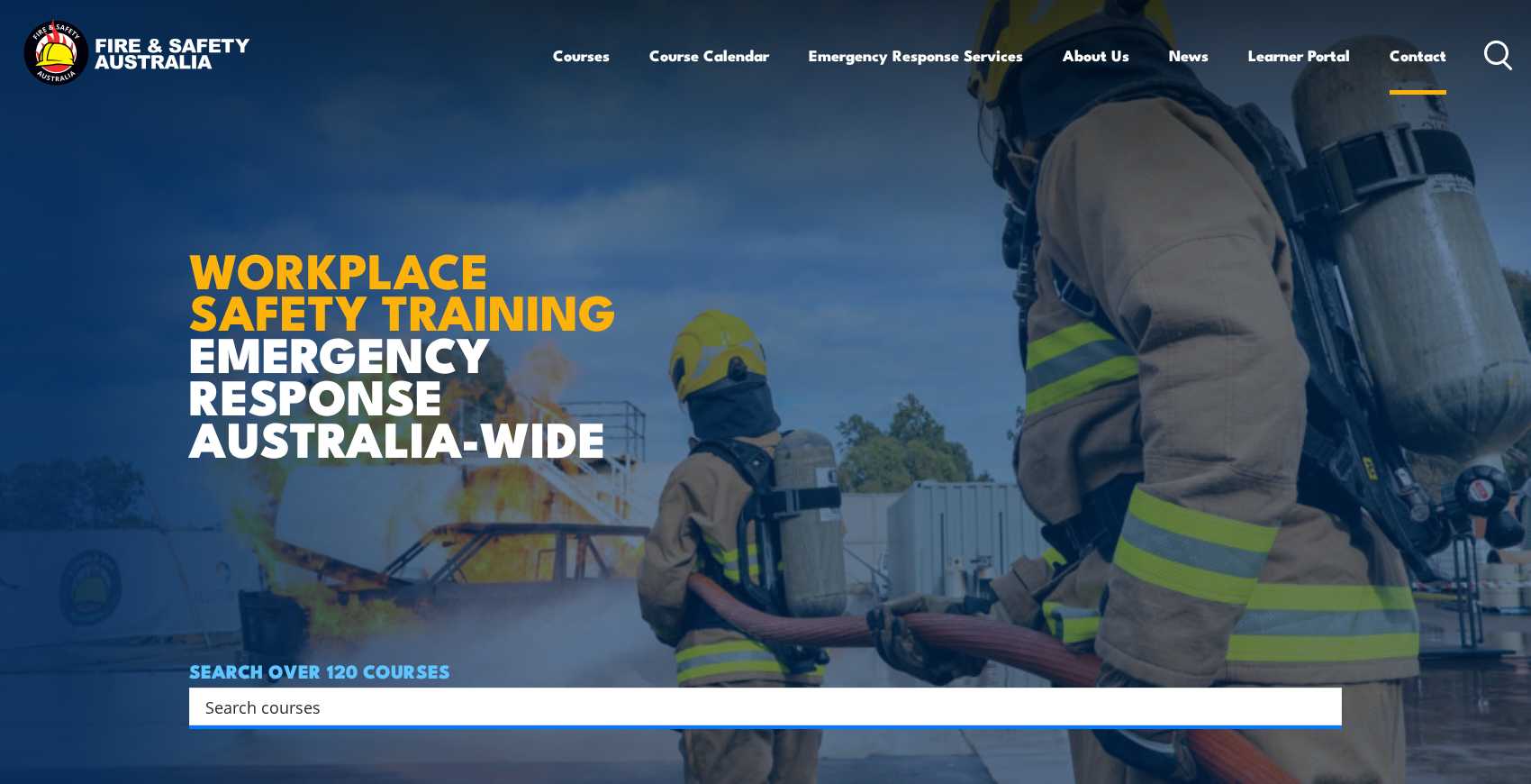
click at [1420, 55] on link "Contact" at bounding box center [1419, 55] width 57 height 48
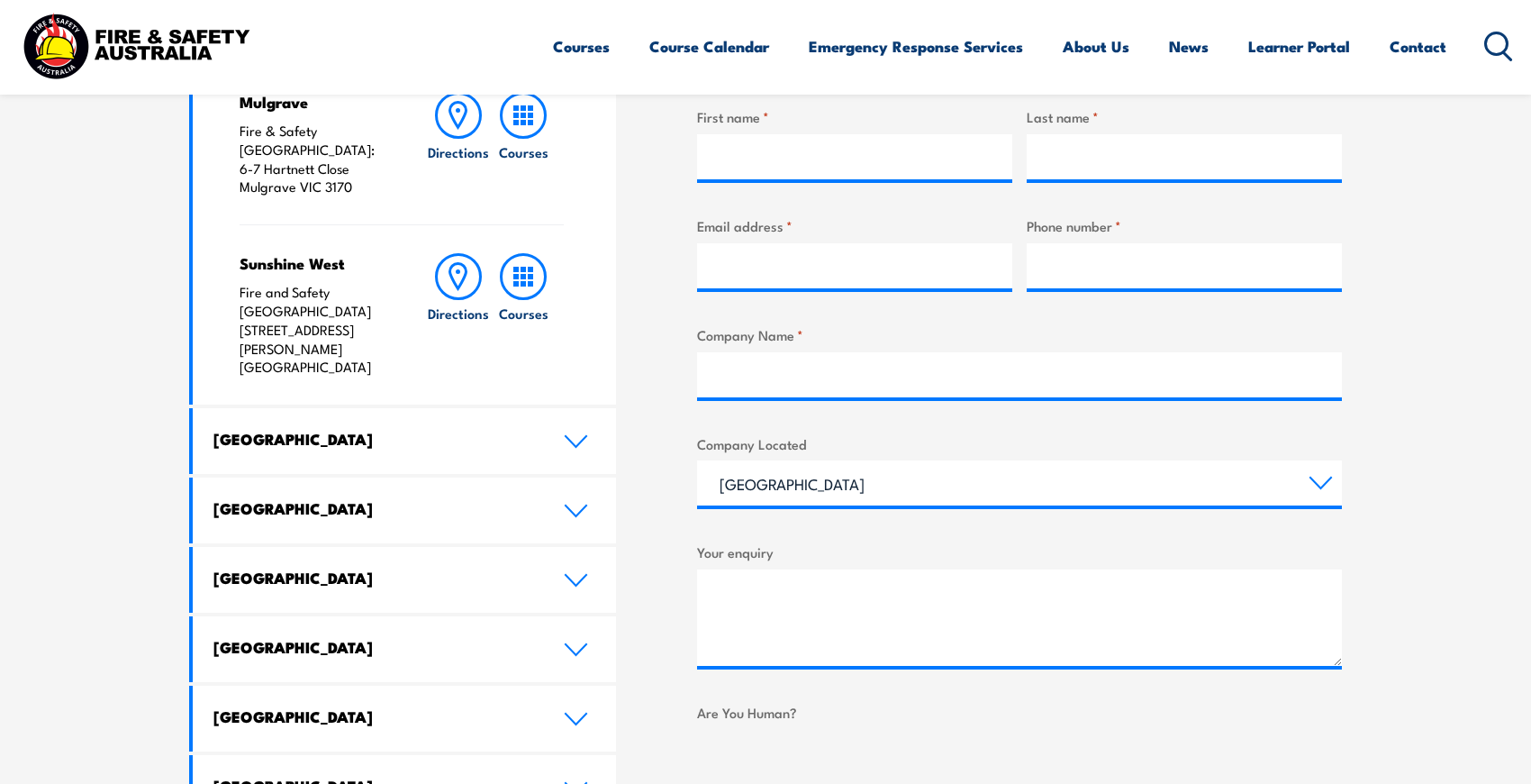
scroll to position [720, 0]
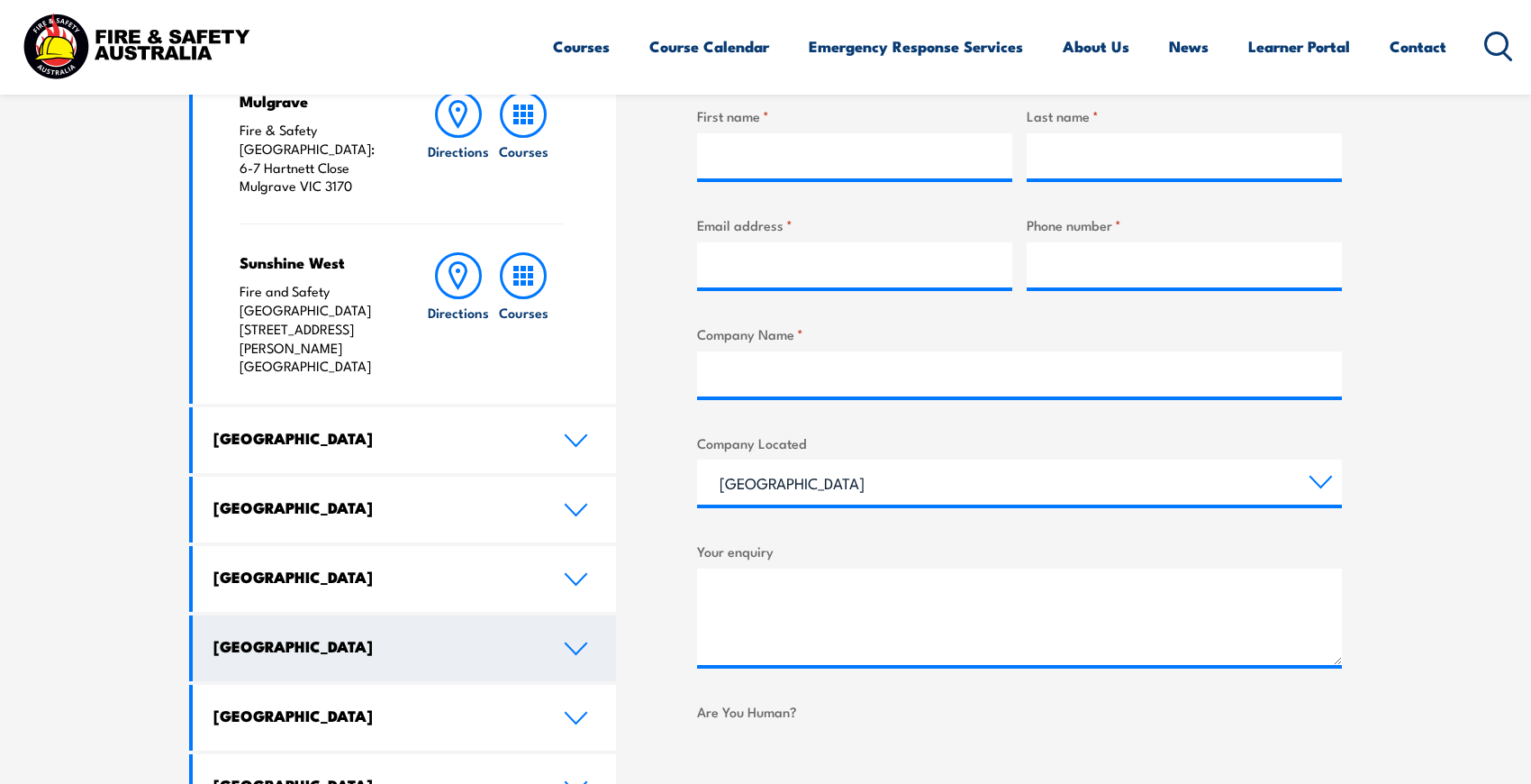
click at [584, 643] on icon at bounding box center [576, 648] width 21 height 11
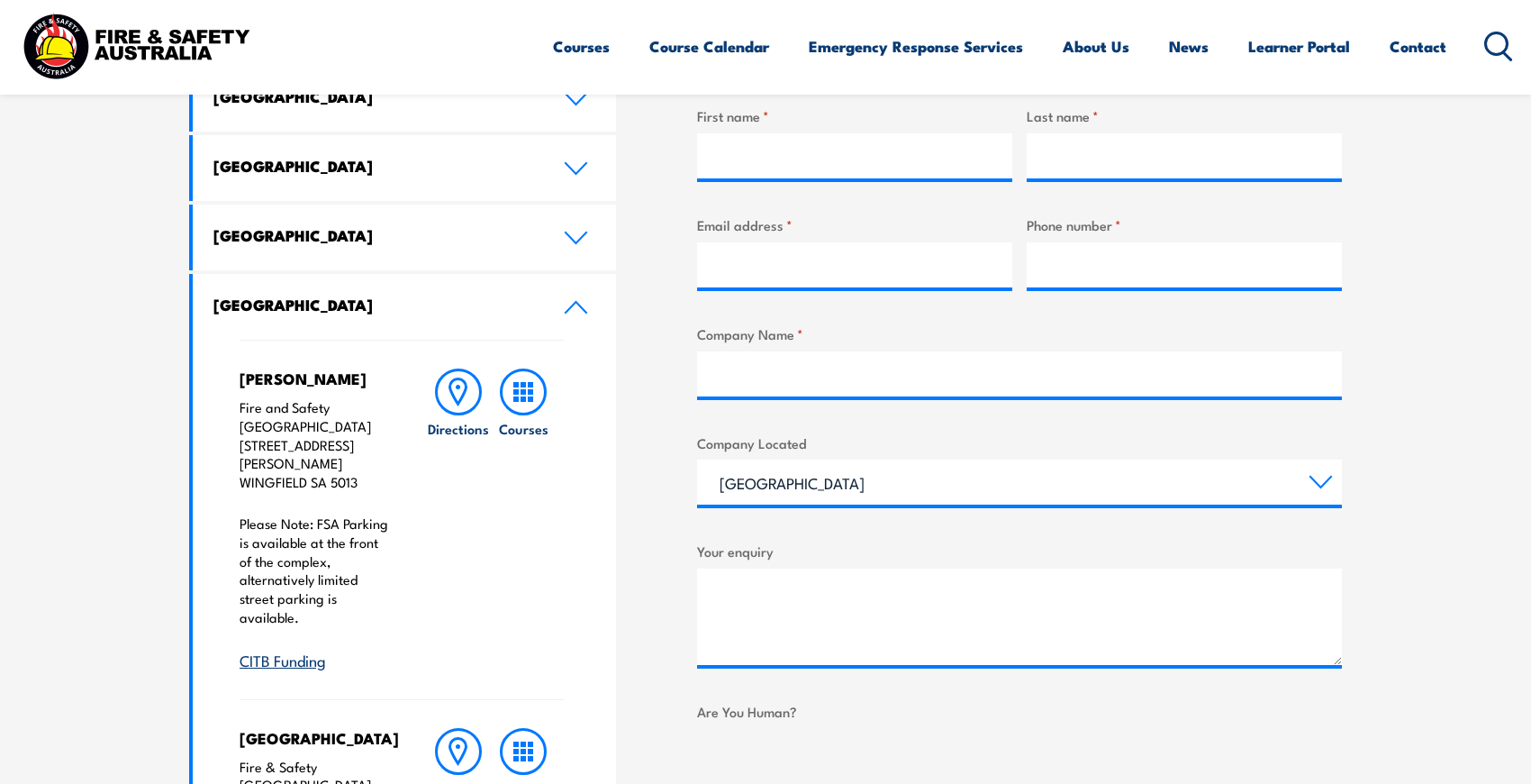
click at [101, 554] on section "Speak to a specialist call 1300 885 530 LOCATIONS NEAR YOU Victoria Mulgrave Fi…" at bounding box center [766, 691] width 1531 height 1790
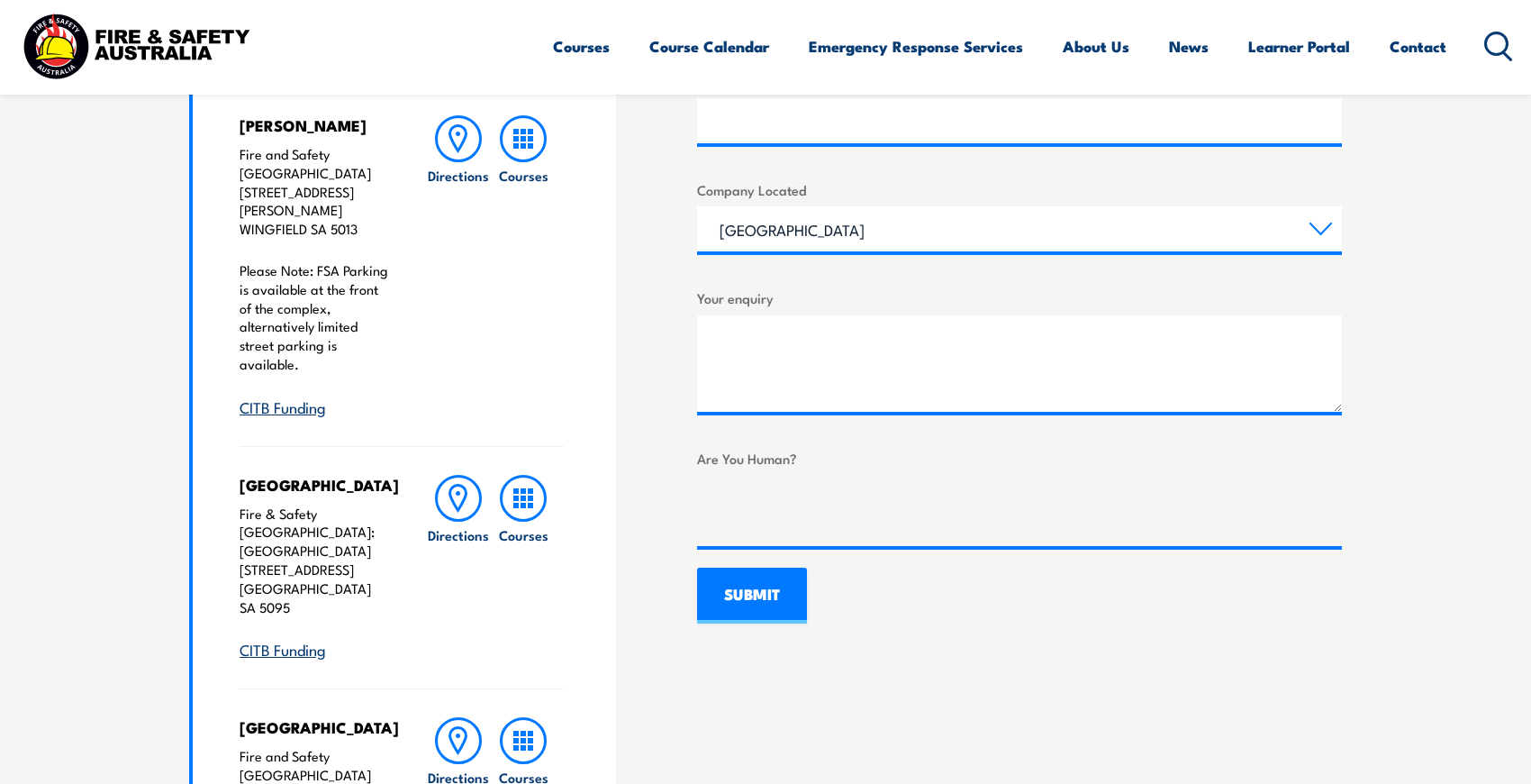
scroll to position [991, 0]
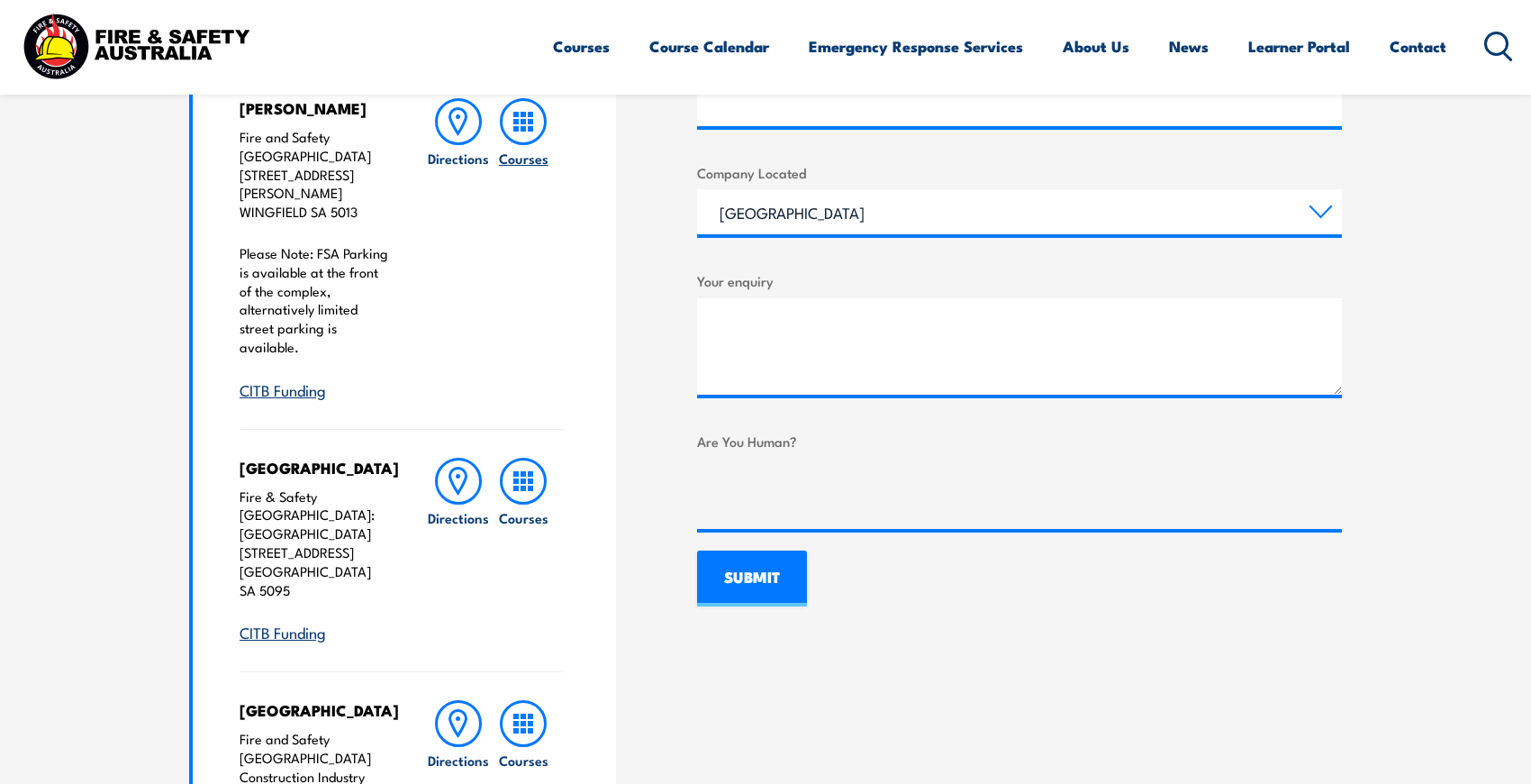
click at [522, 121] on rect at bounding box center [522, 121] width 5 height 5
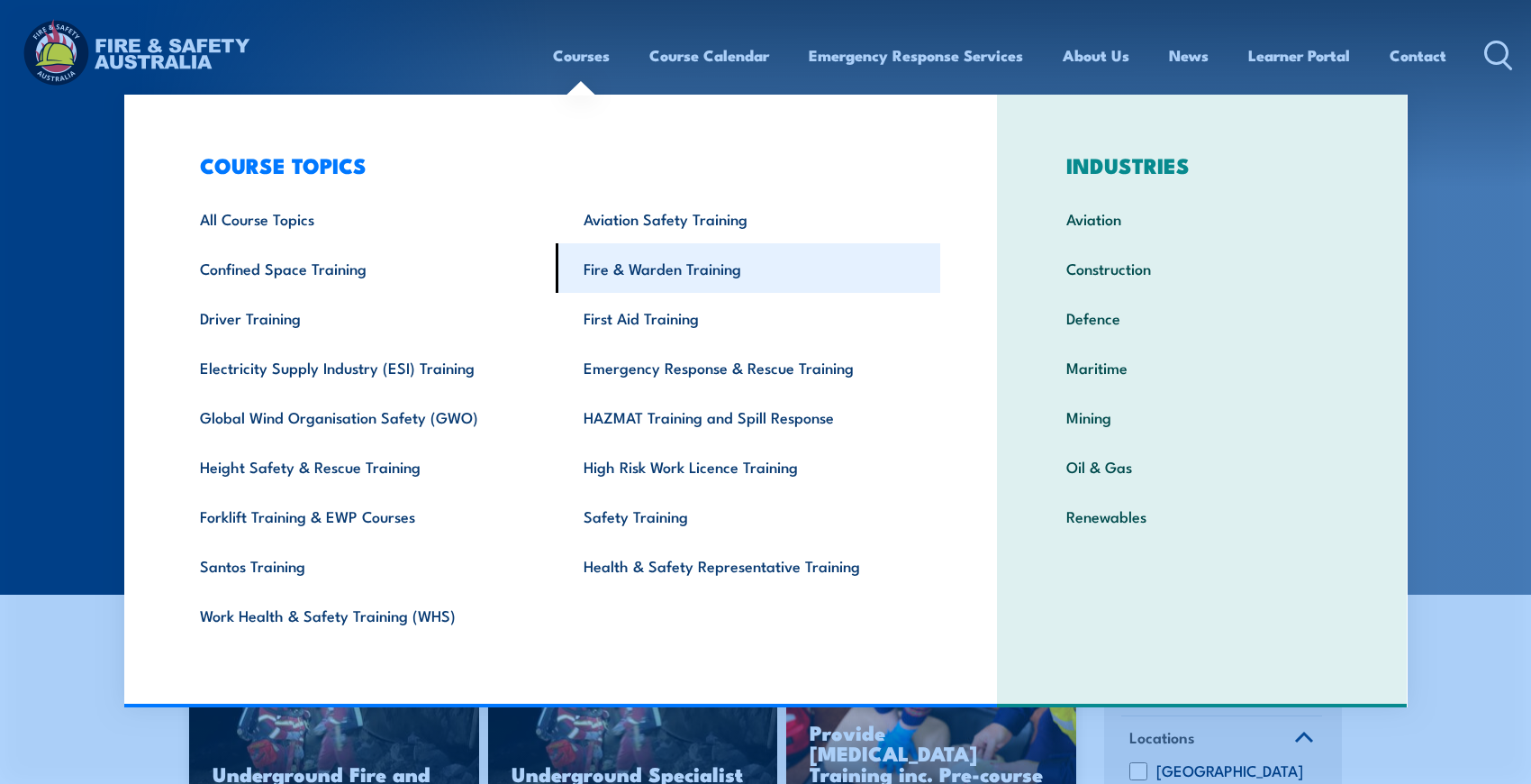
click at [655, 278] on link "Fire & Warden Training" at bounding box center [748, 268] width 385 height 49
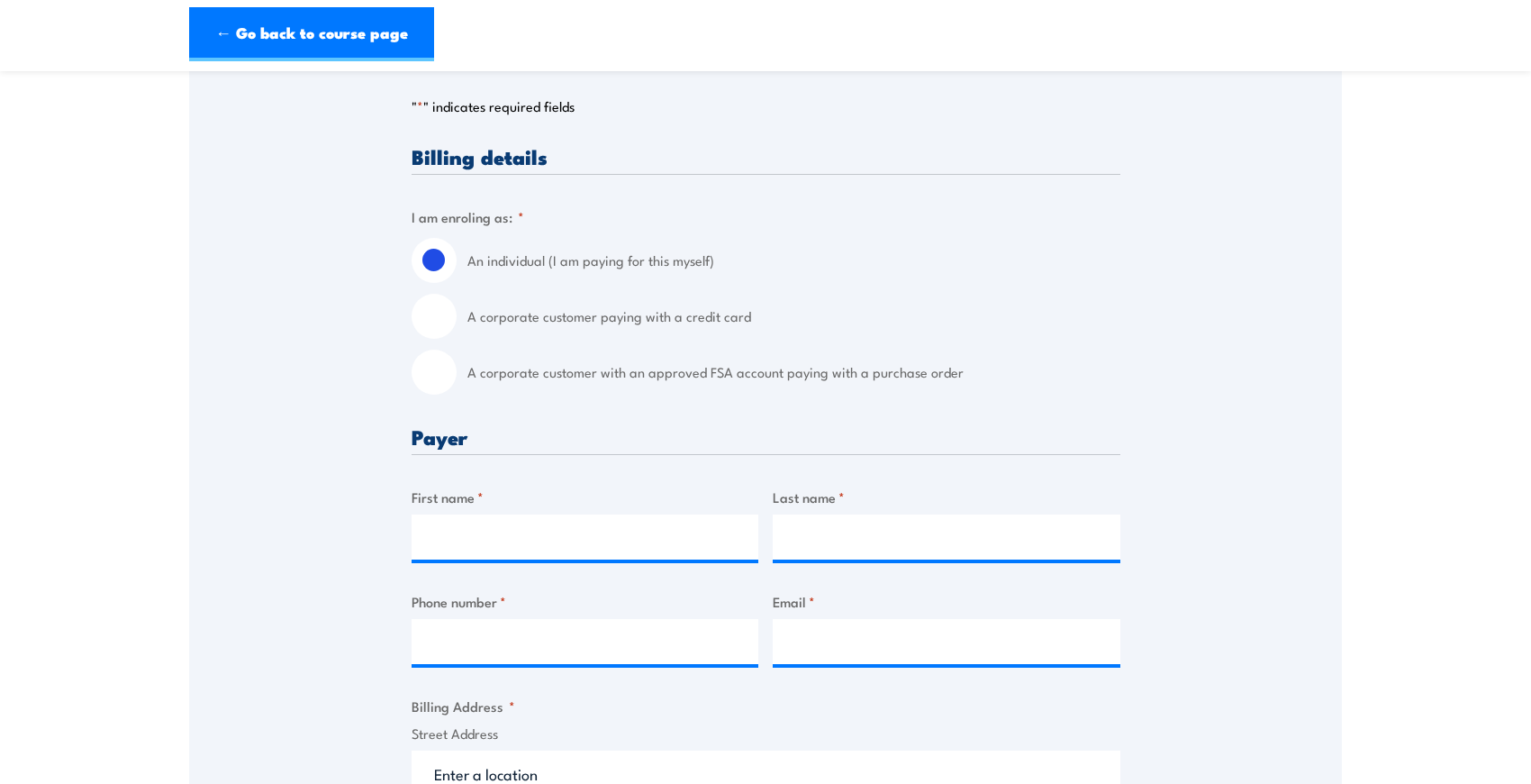
scroll to position [180, 0]
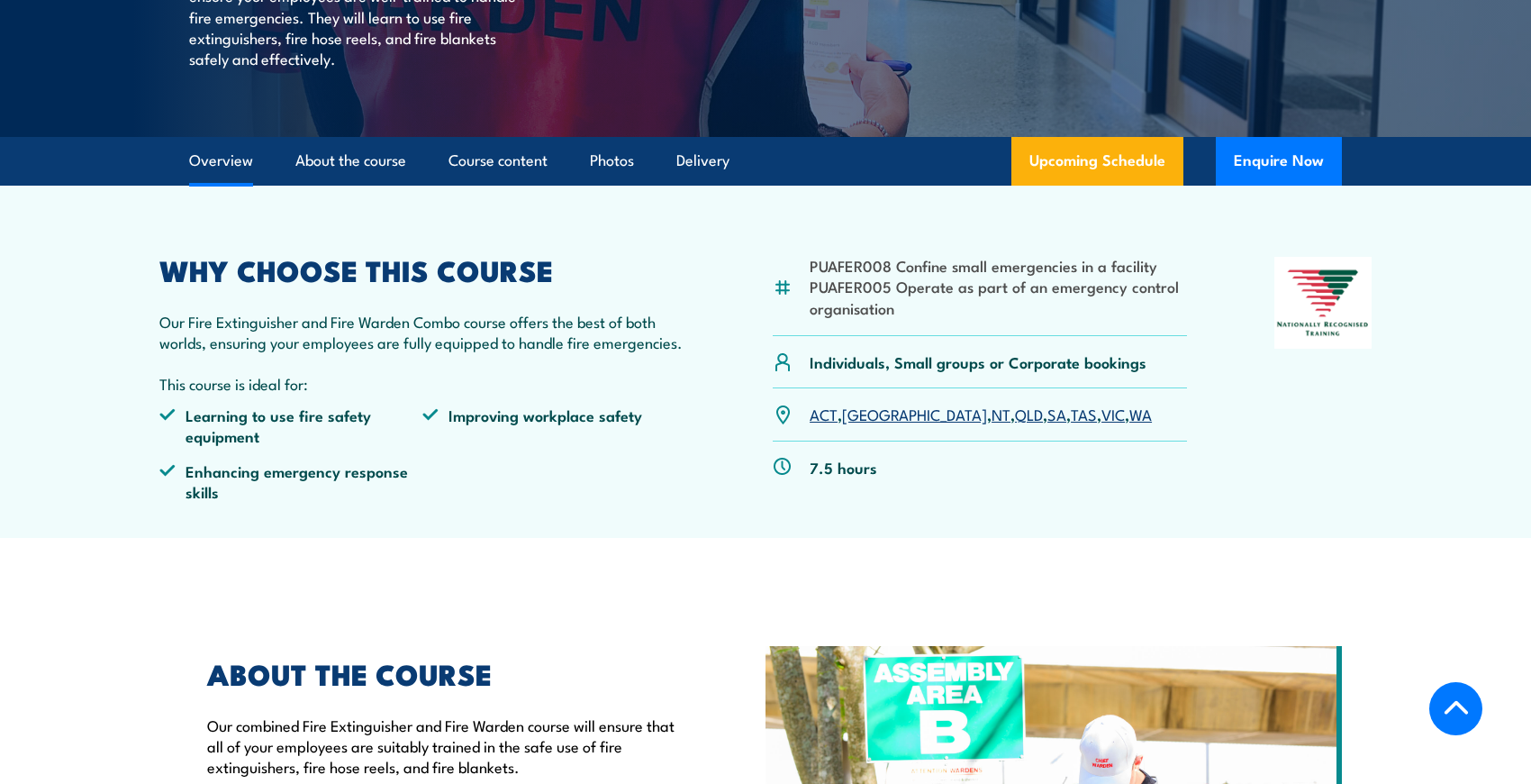
scroll to position [346, 0]
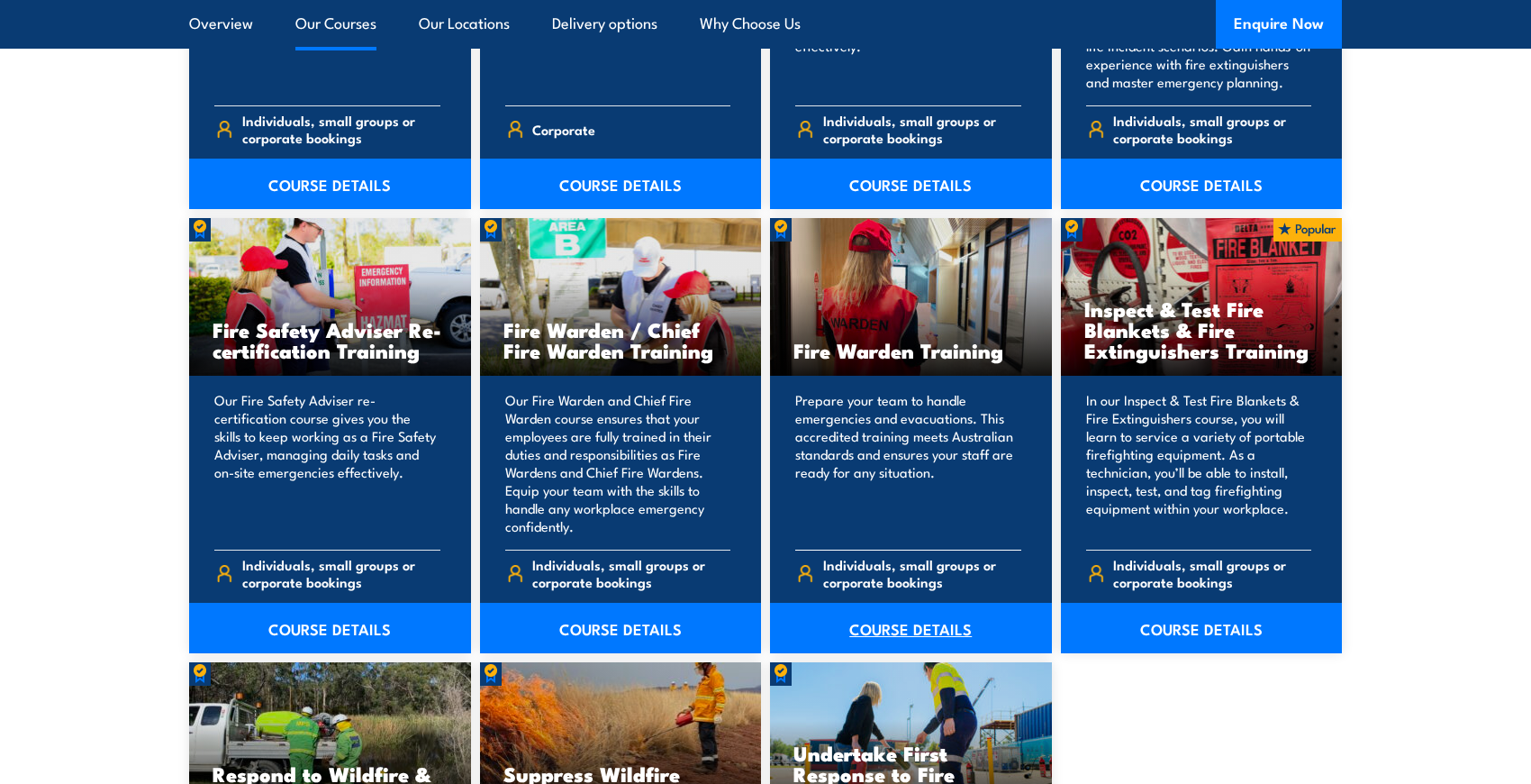
scroll to position [2252, 0]
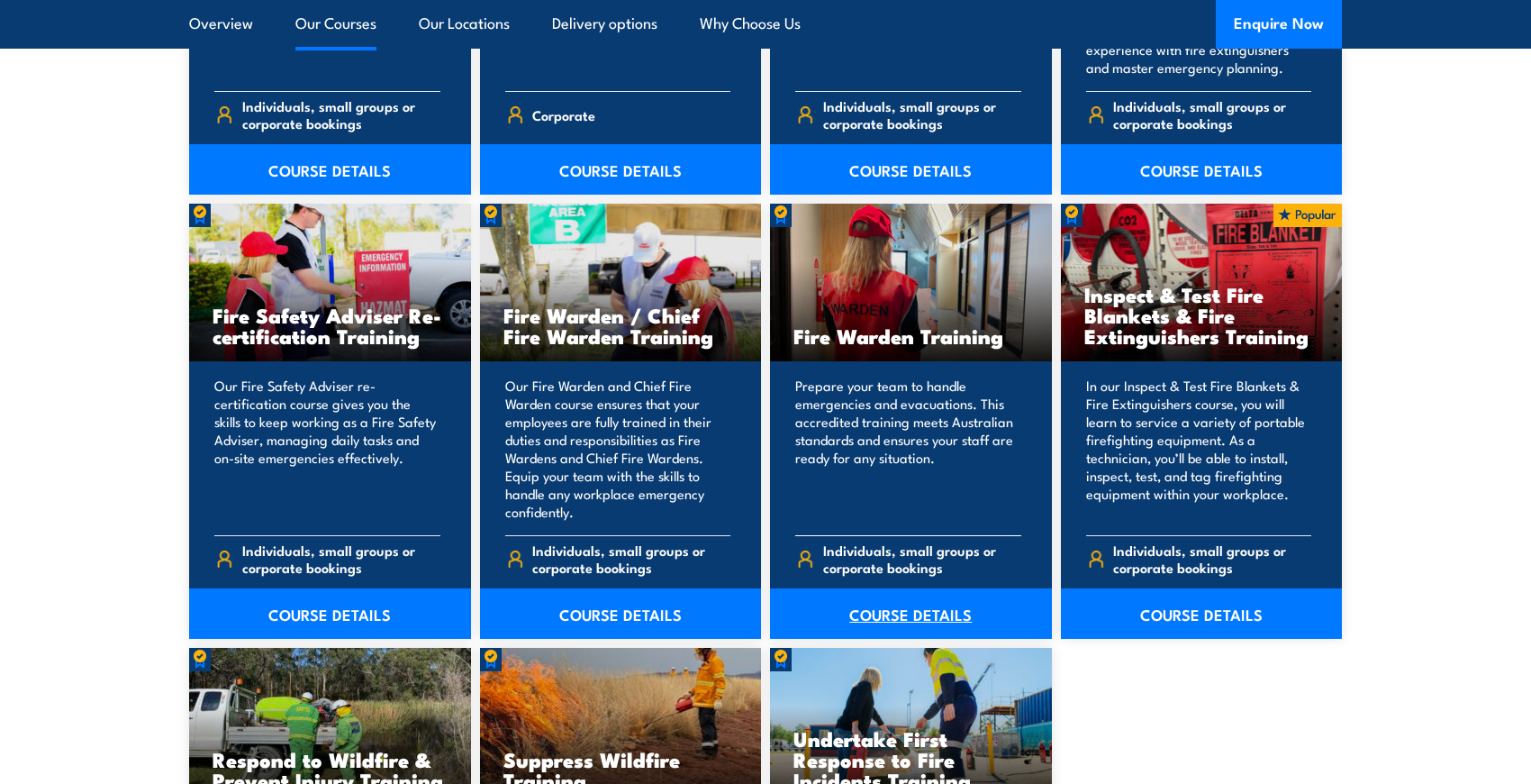
click at [901, 608] on link "COURSE DETAILS" at bounding box center [911, 613] width 282 height 50
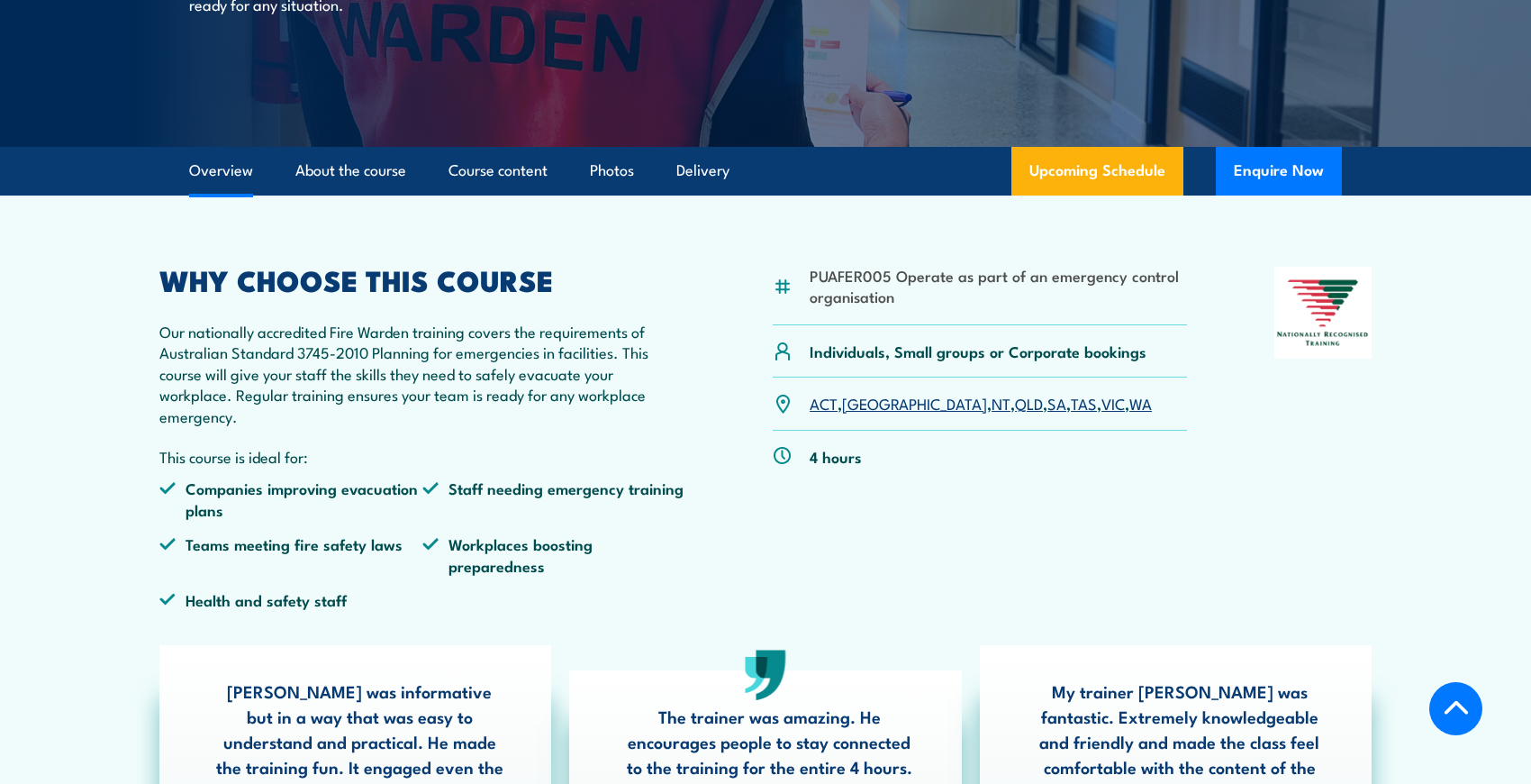
scroll to position [360, 0]
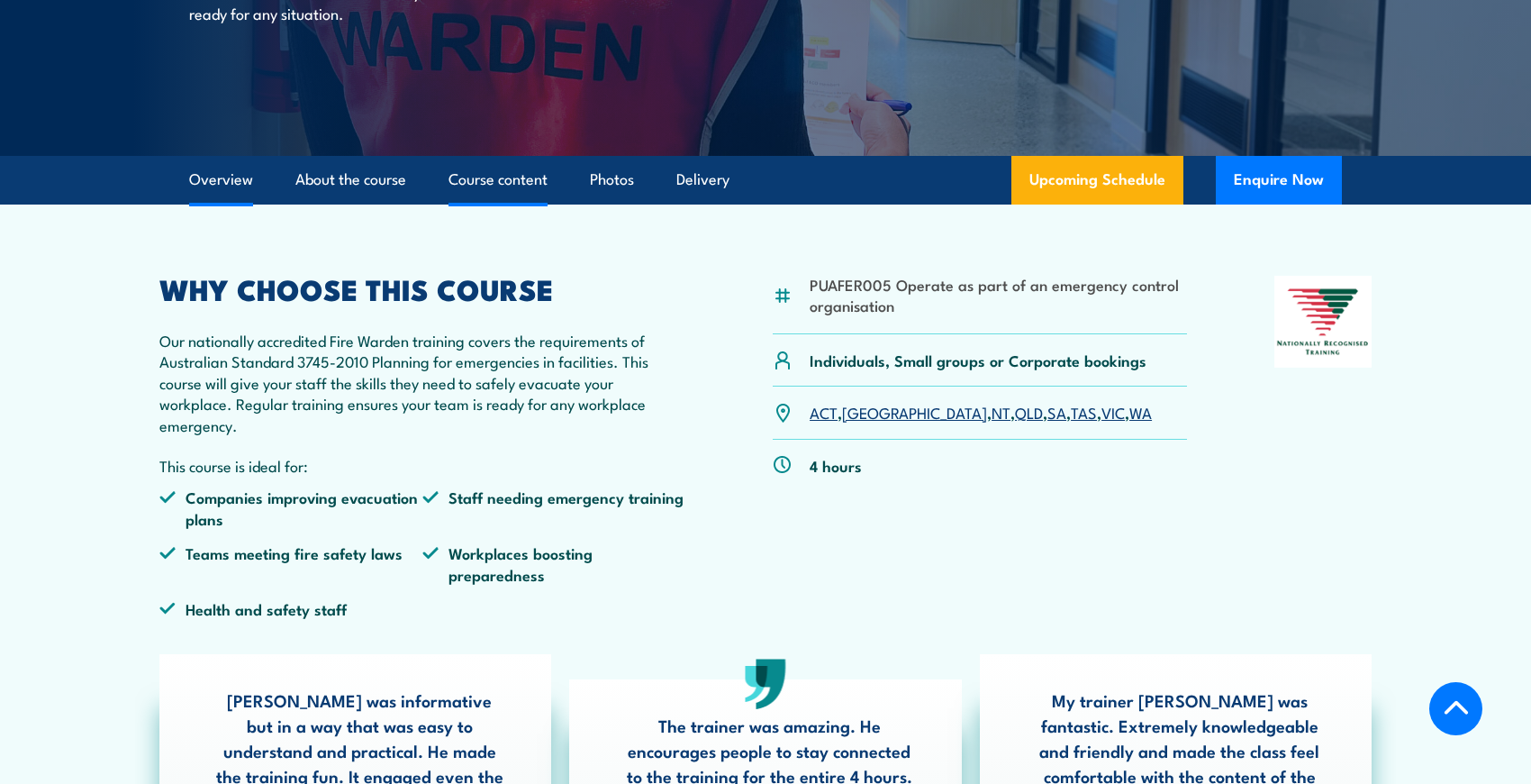
click at [496, 179] on link "Course content" at bounding box center [498, 179] width 99 height 48
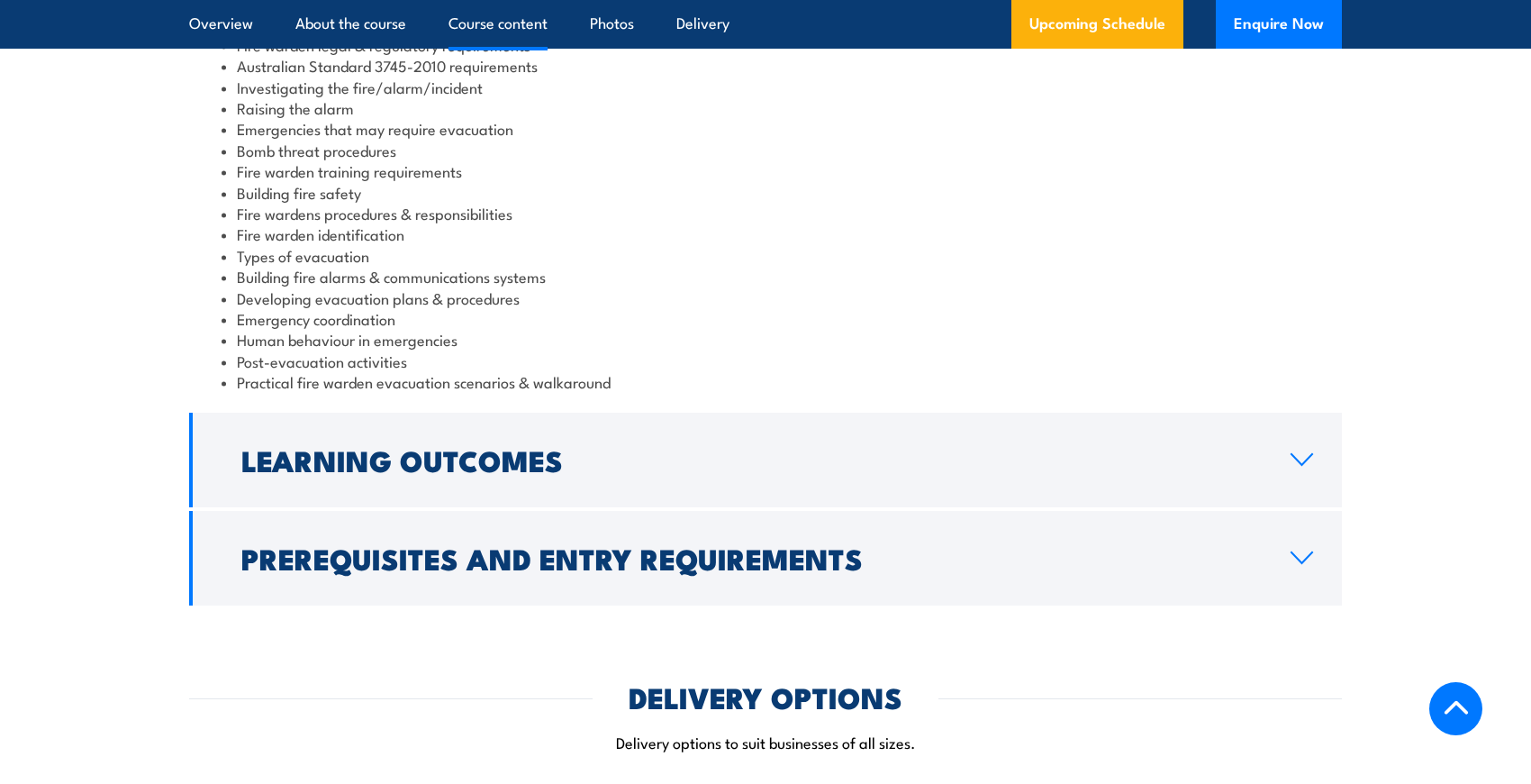
scroll to position [2054, 0]
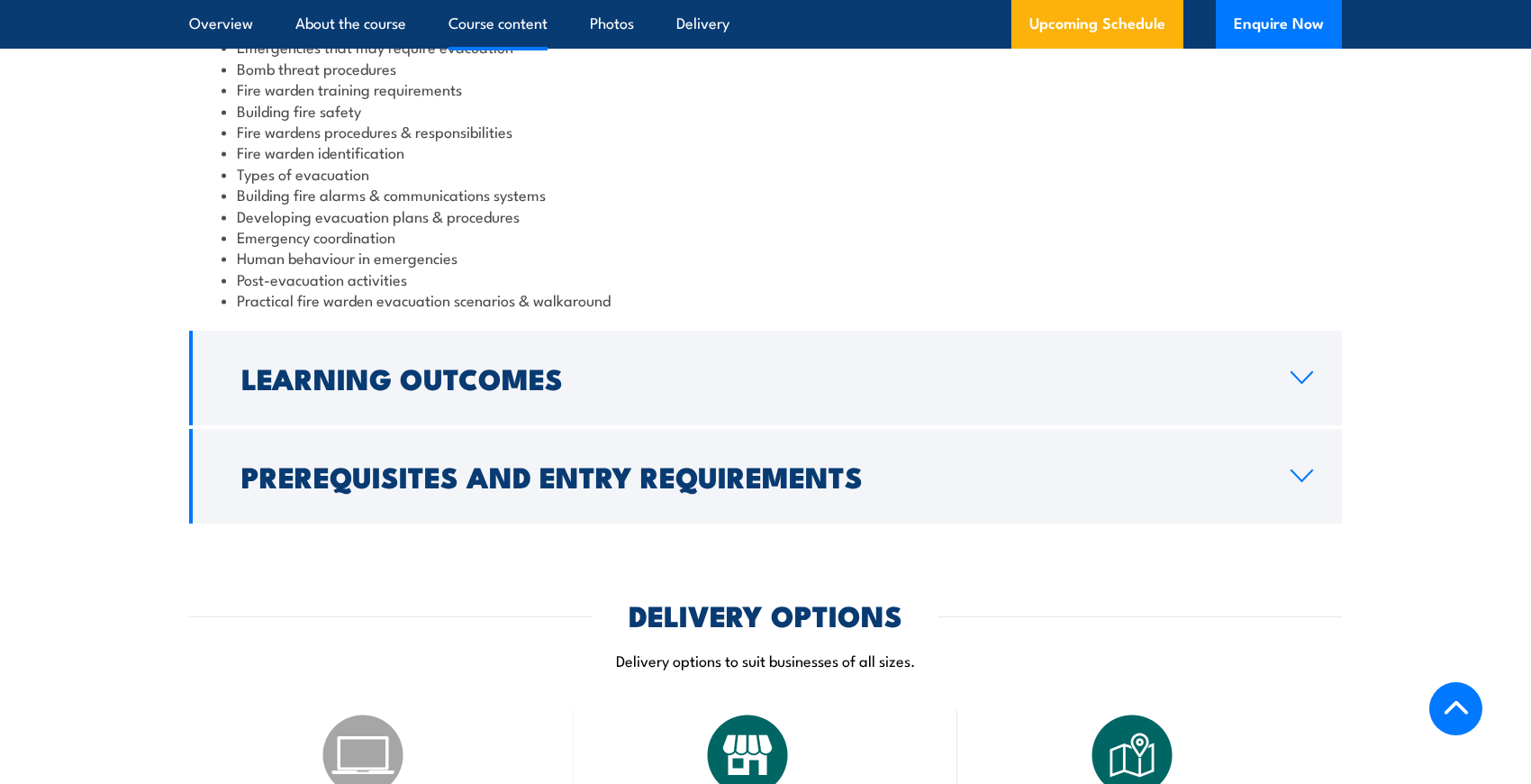
drag, startPoint x: 1301, startPoint y: 377, endPoint x: 1281, endPoint y: 380, distance: 20.2
click at [1301, 377] on icon at bounding box center [1302, 377] width 25 height 15
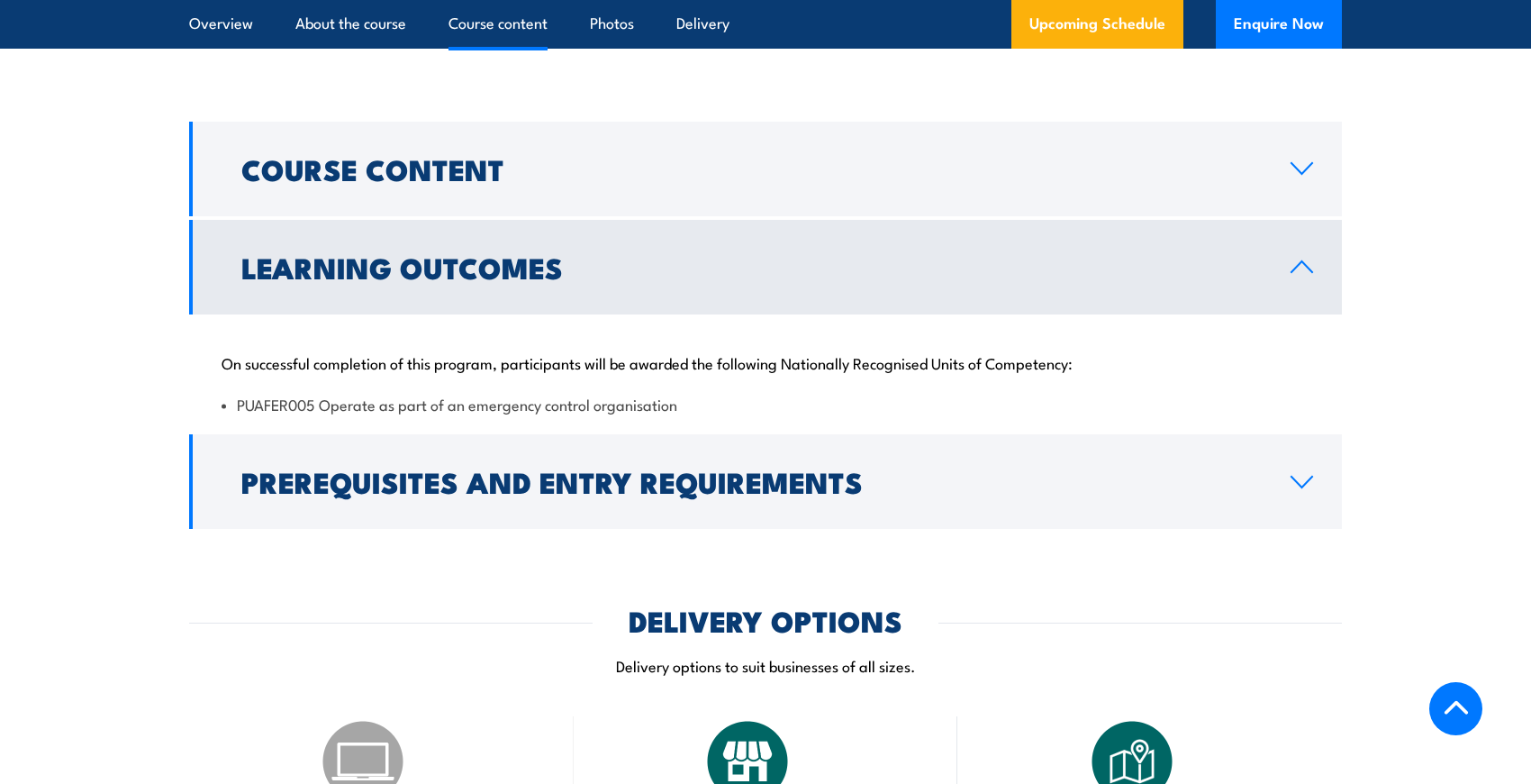
scroll to position [1721, 0]
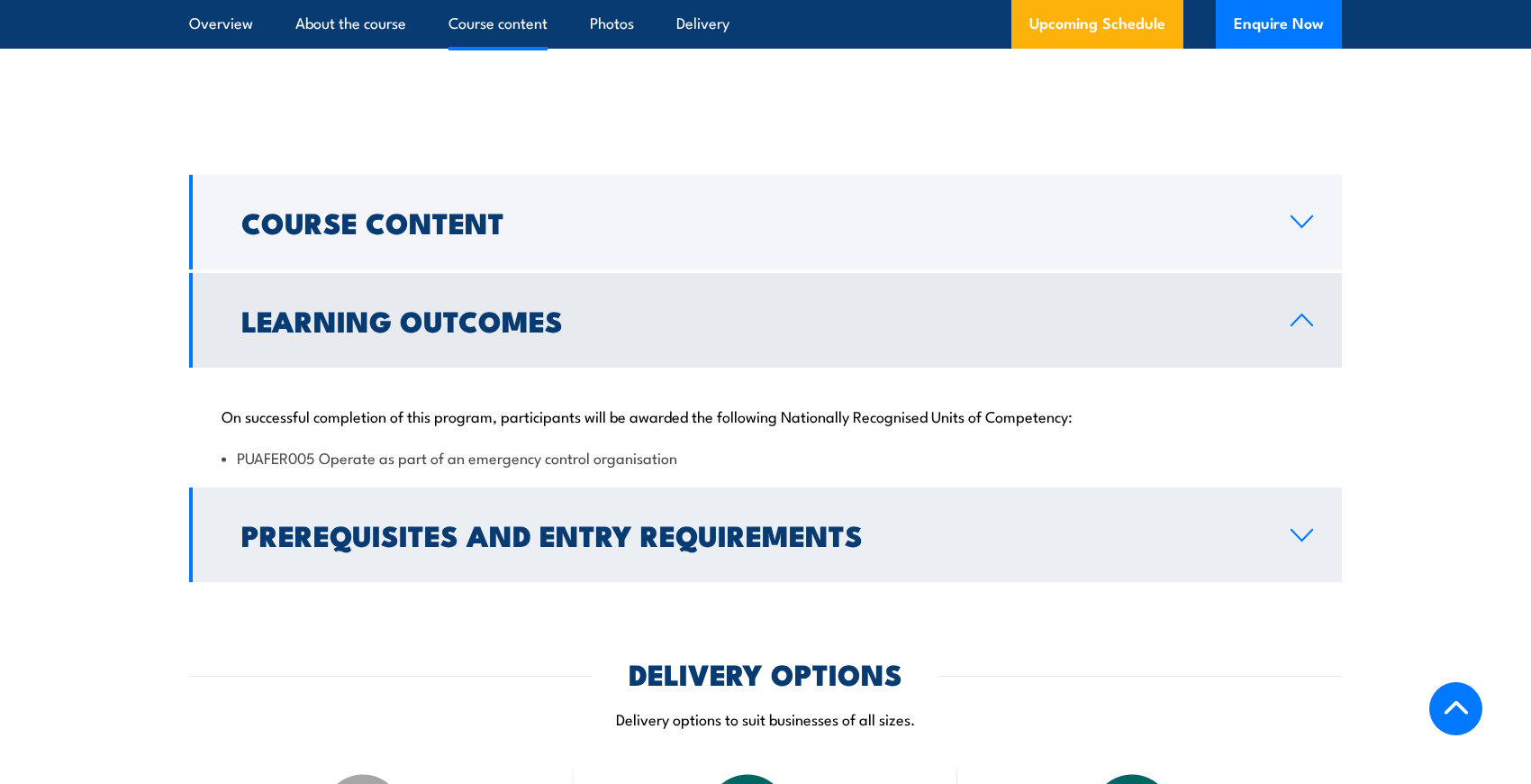
click at [1303, 539] on icon at bounding box center [1302, 534] width 21 height 11
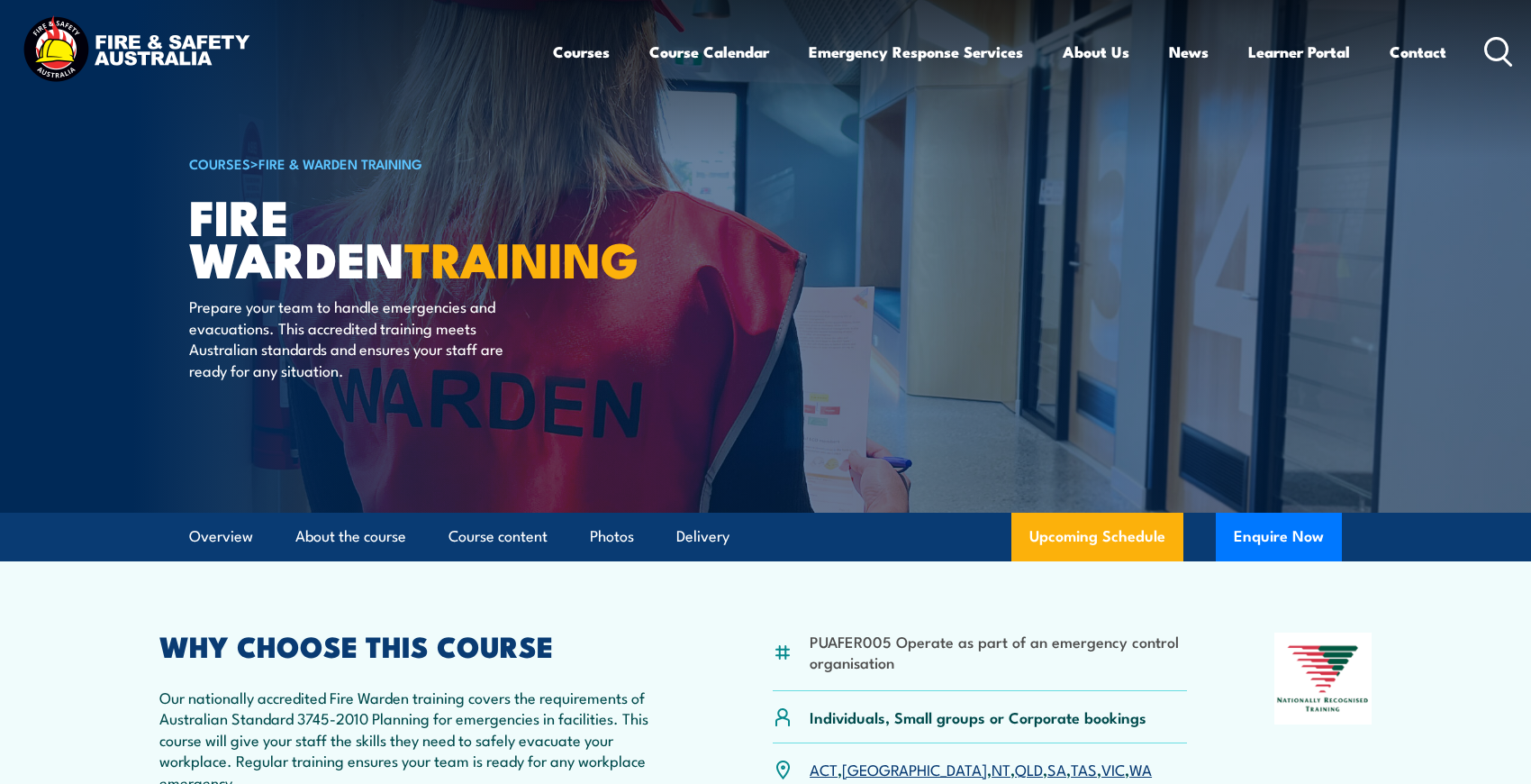
scroll to position [0, 0]
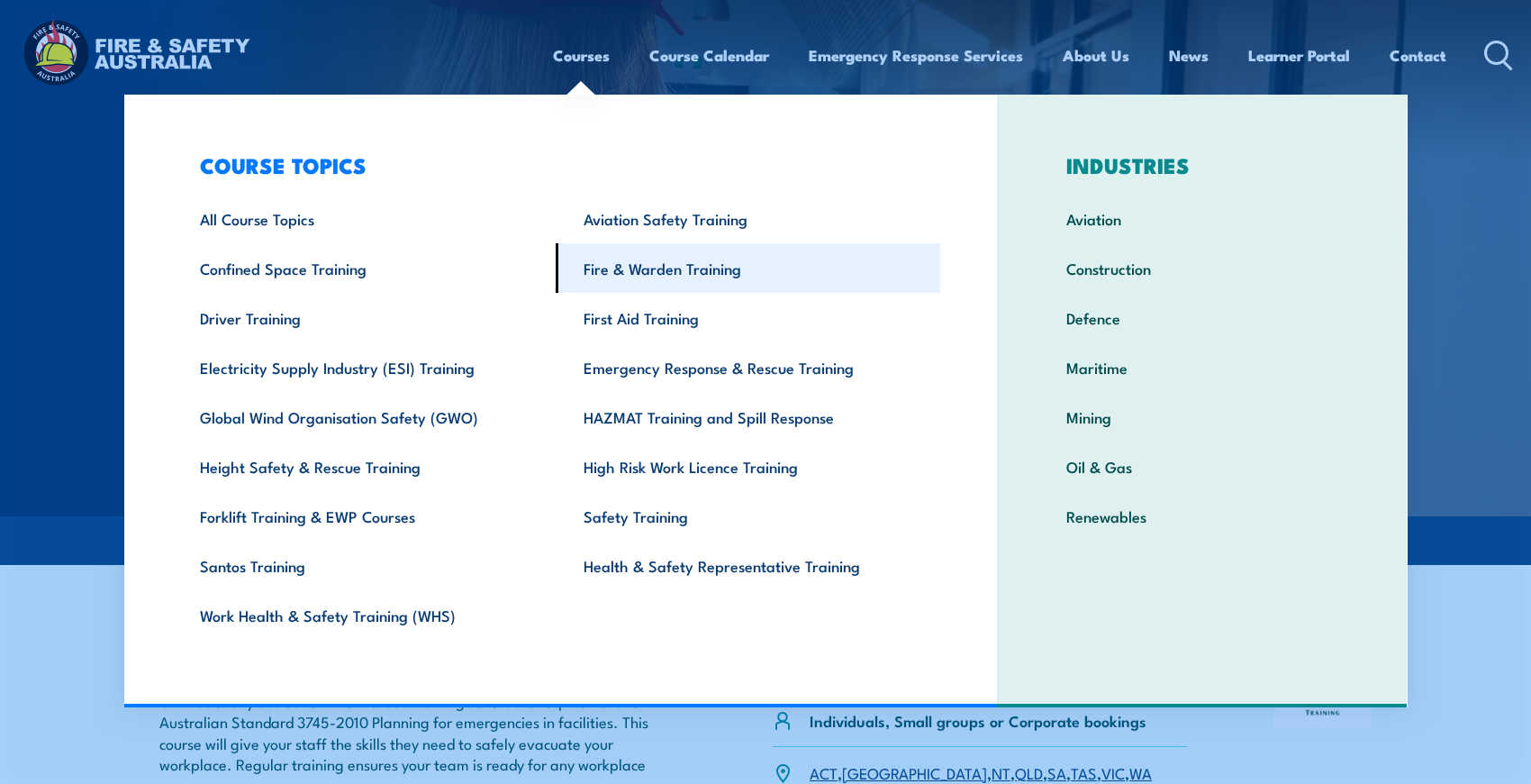
click at [667, 266] on link "Fire & Warden Training" at bounding box center [748, 268] width 385 height 49
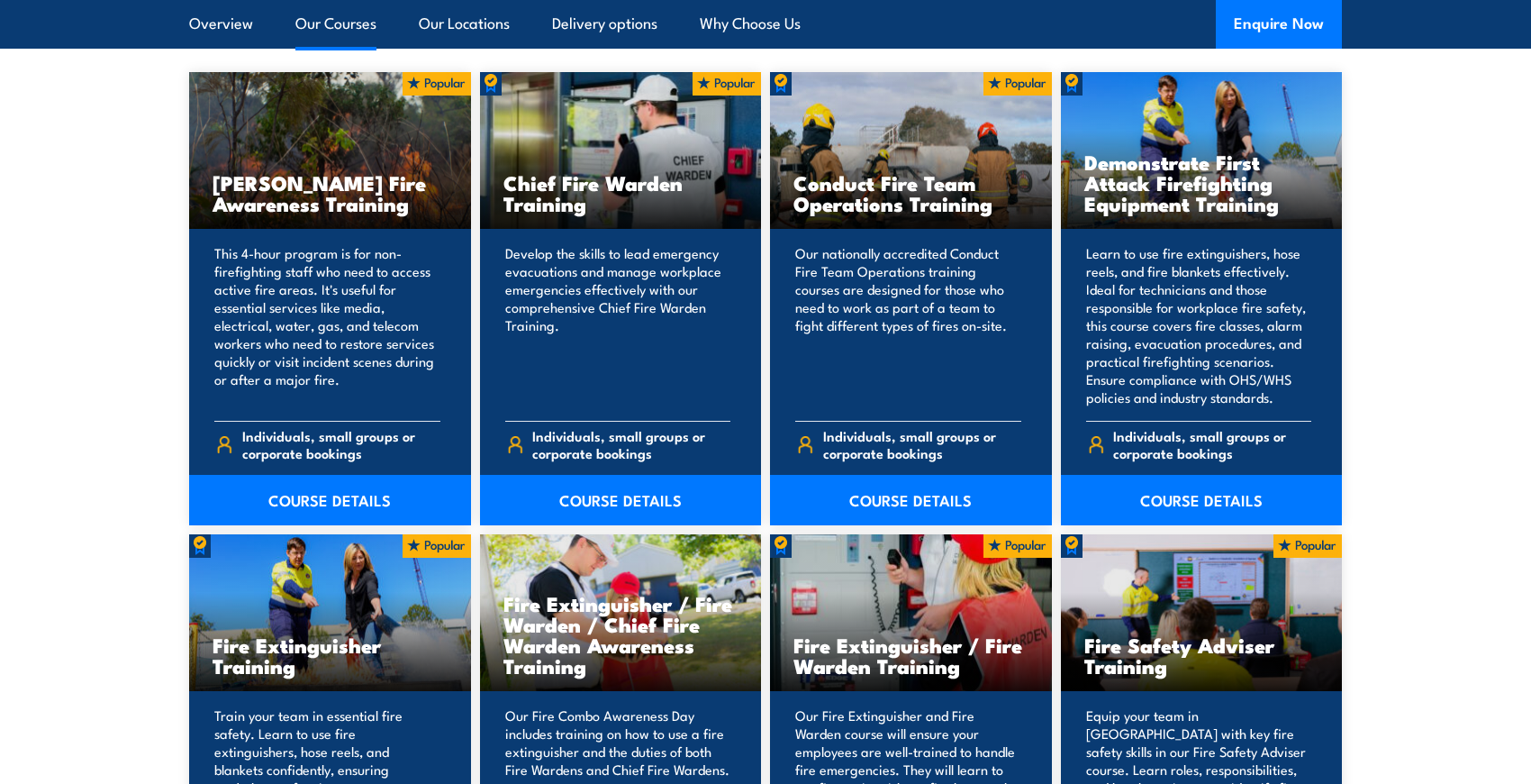
scroll to position [1621, 0]
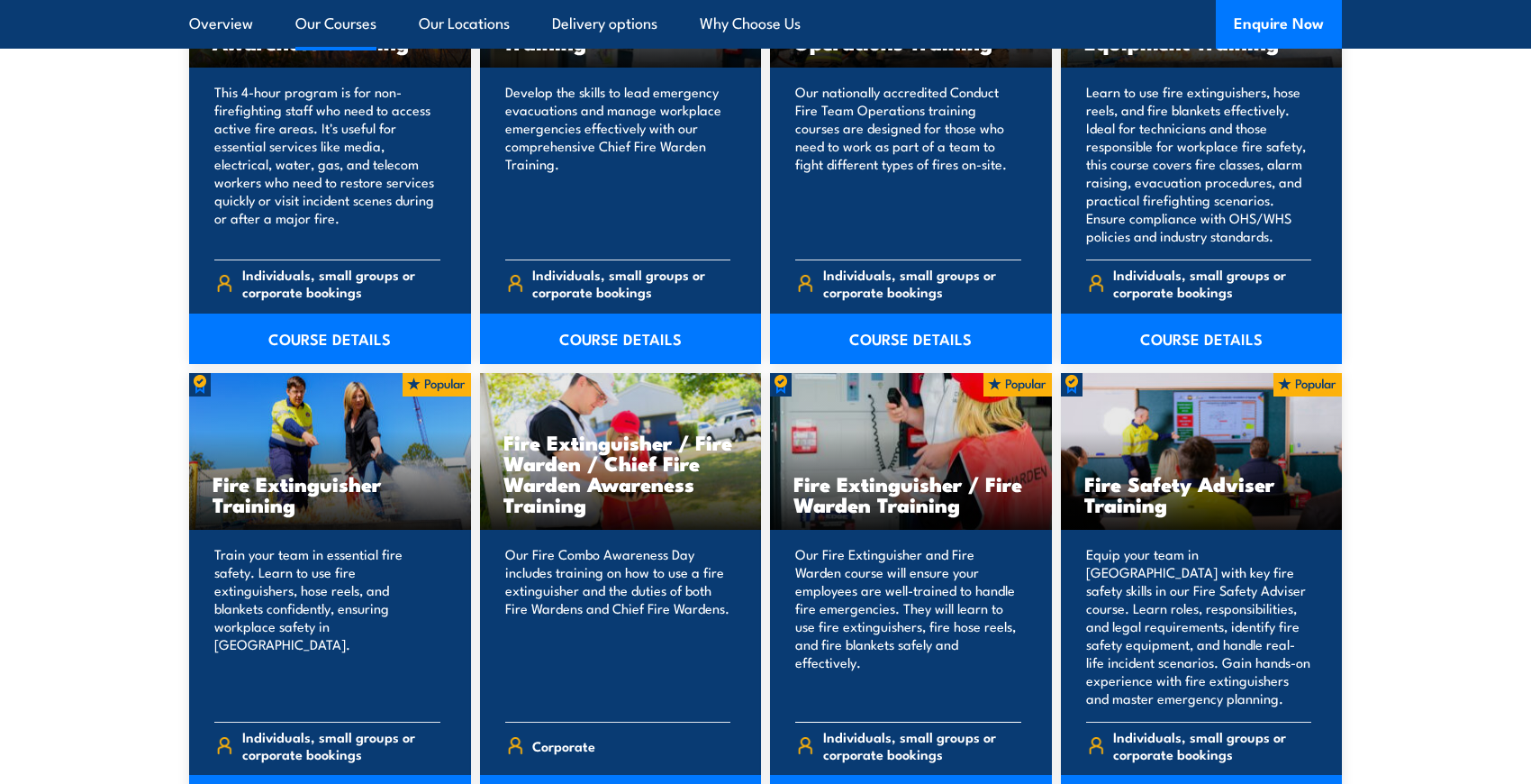
click at [882, 505] on h3 "Fire Extinguisher / Fire Warden Training" at bounding box center [911, 494] width 235 height 41
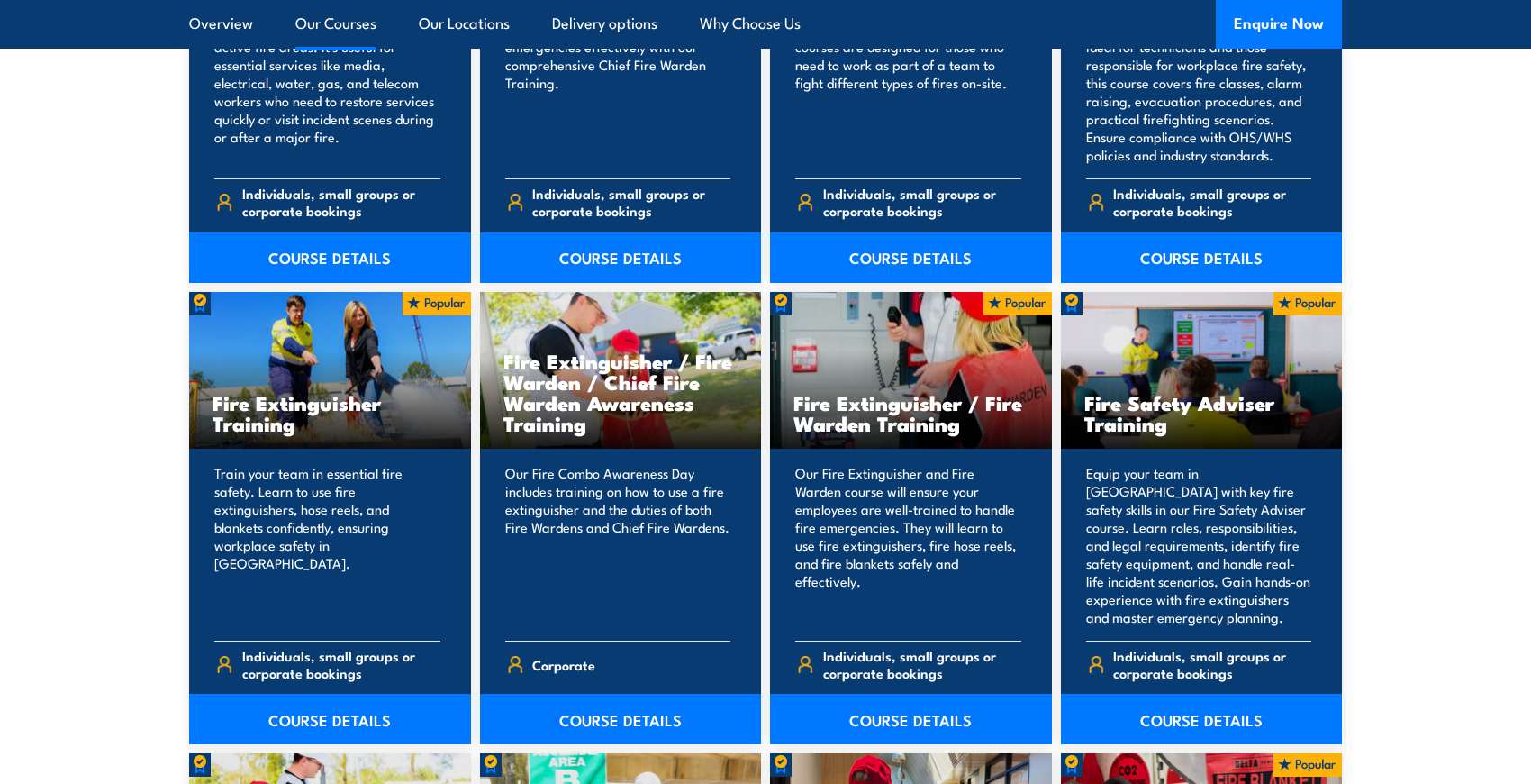
scroll to position [1801, 0]
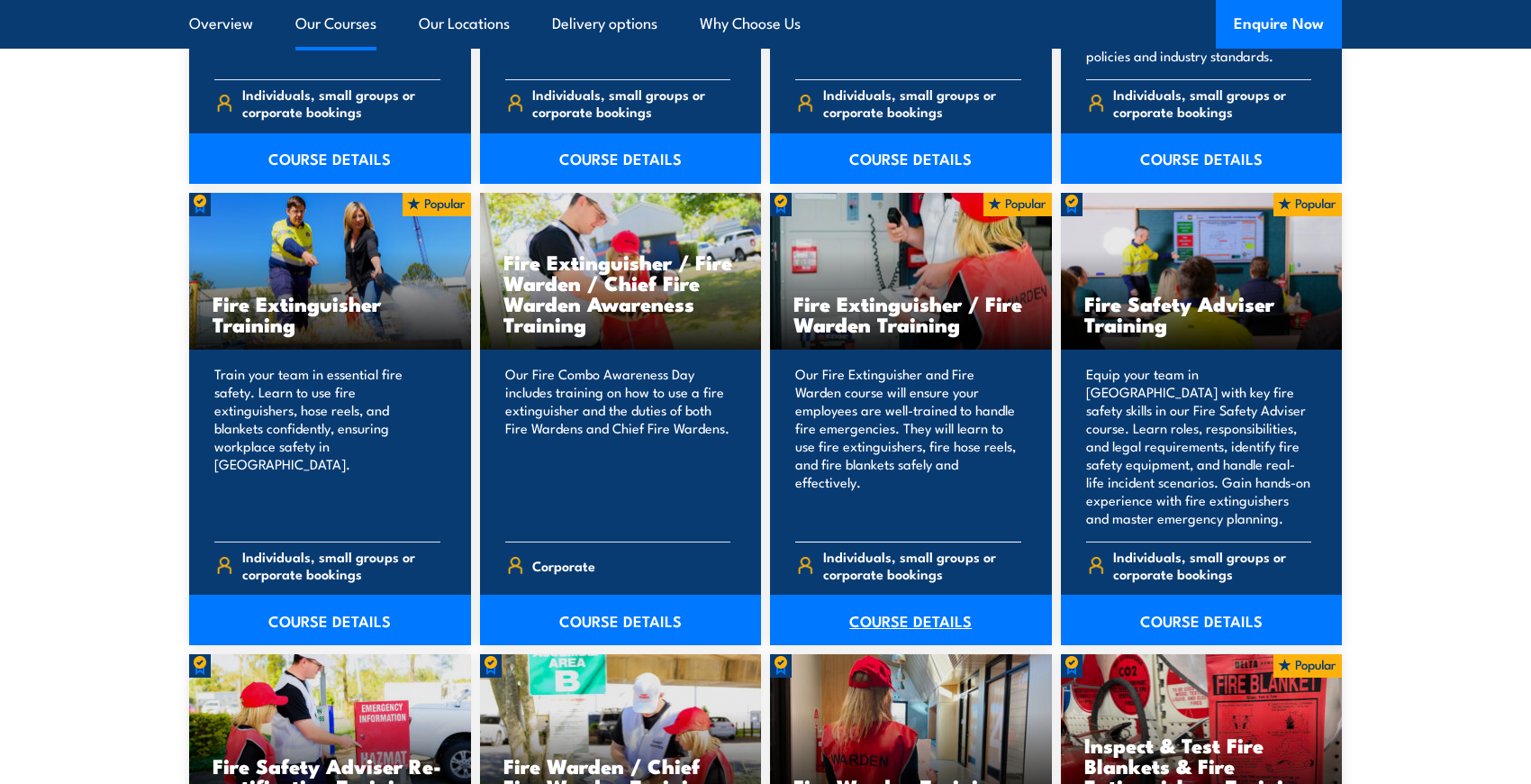
click at [875, 624] on link "COURSE DETAILS" at bounding box center [911, 619] width 282 height 50
